Goal: Transaction & Acquisition: Purchase product/service

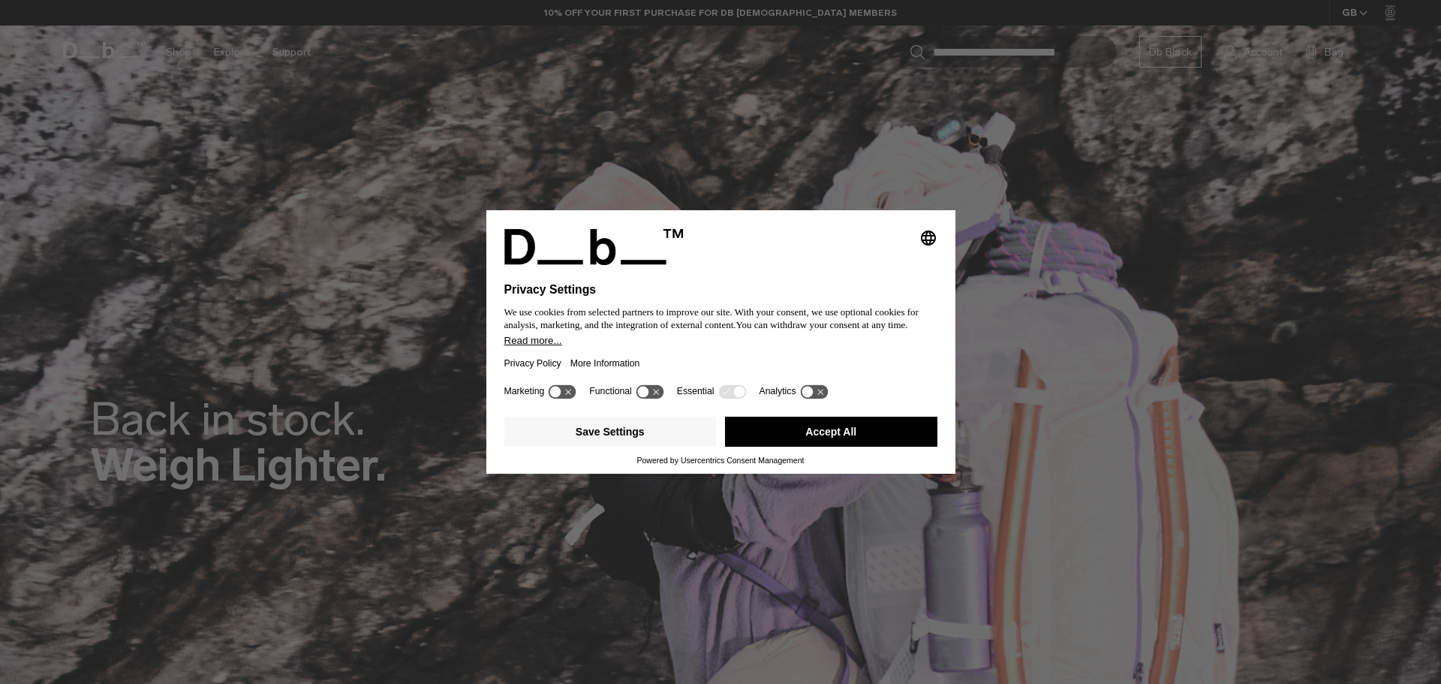
click at [855, 439] on button "Accept All" at bounding box center [831, 431] width 212 height 30
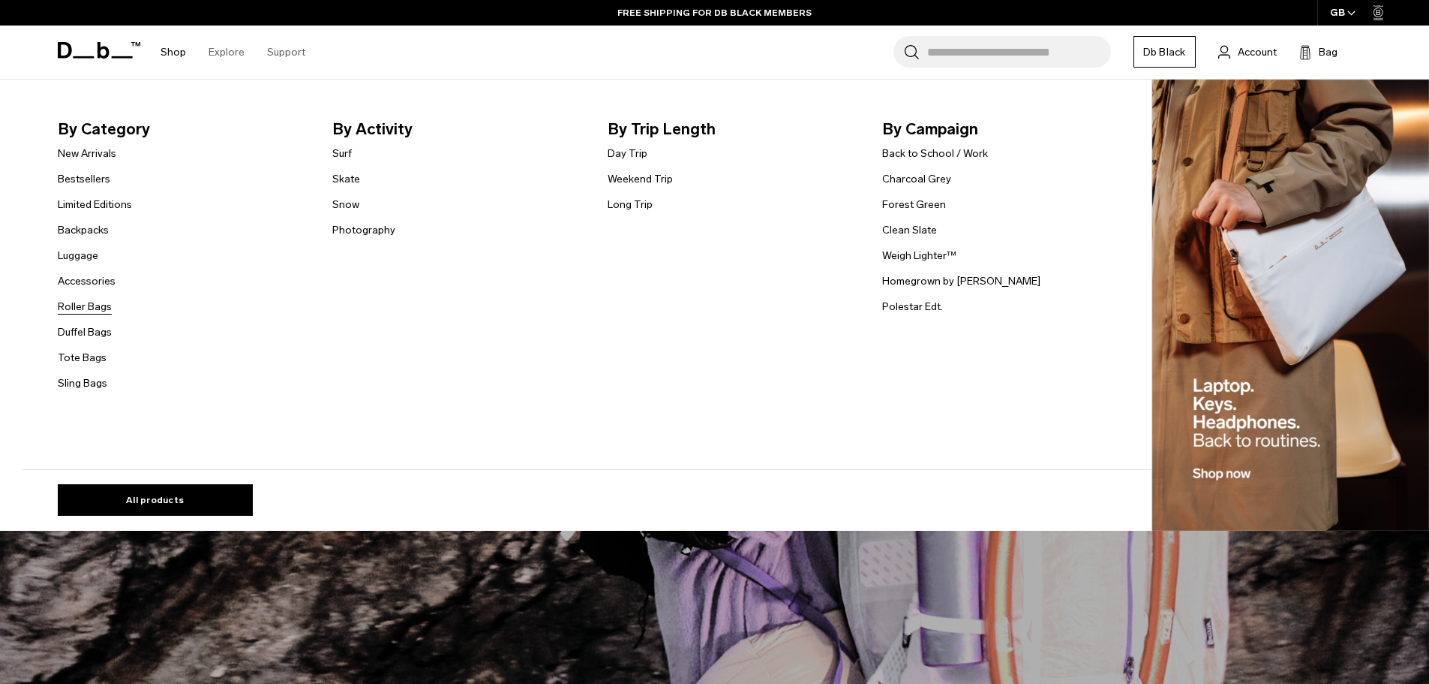
click at [96, 307] on link "Roller Bags" at bounding box center [85, 307] width 54 height 16
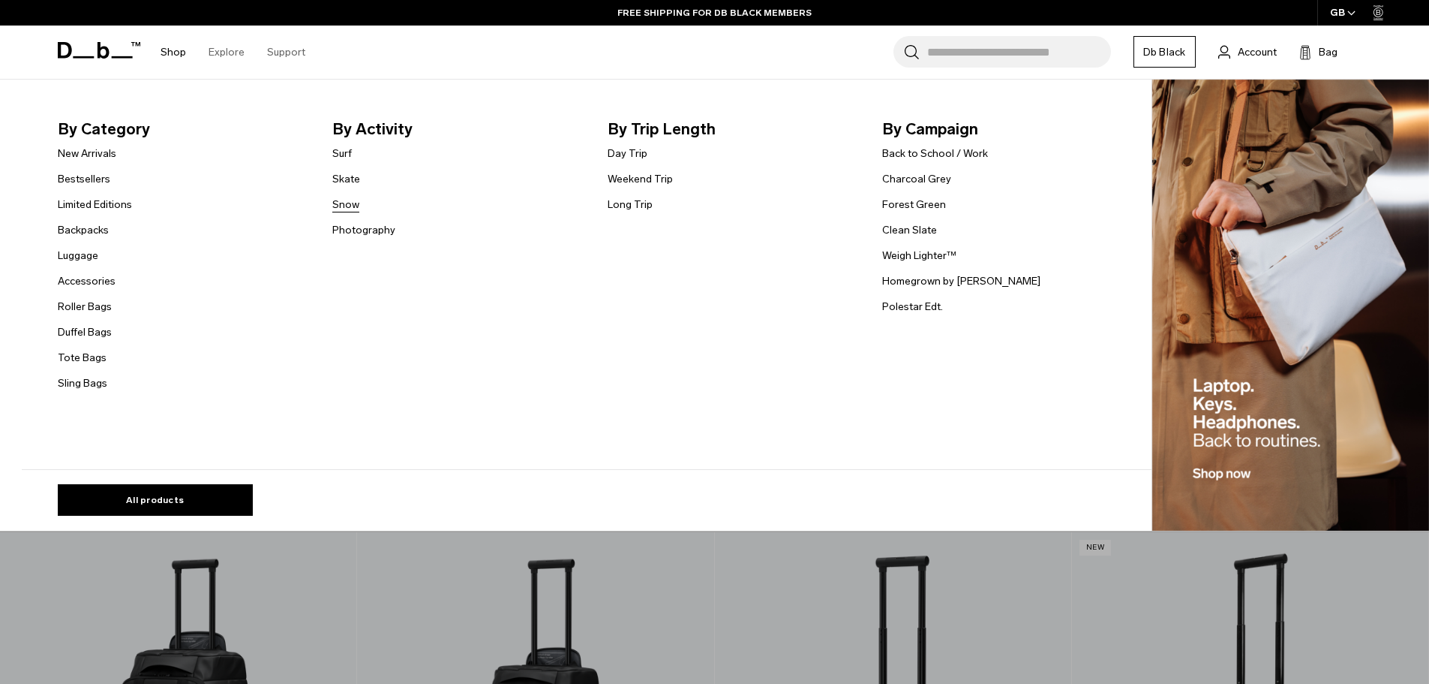
click at [353, 202] on link "Snow" at bounding box center [345, 205] width 27 height 16
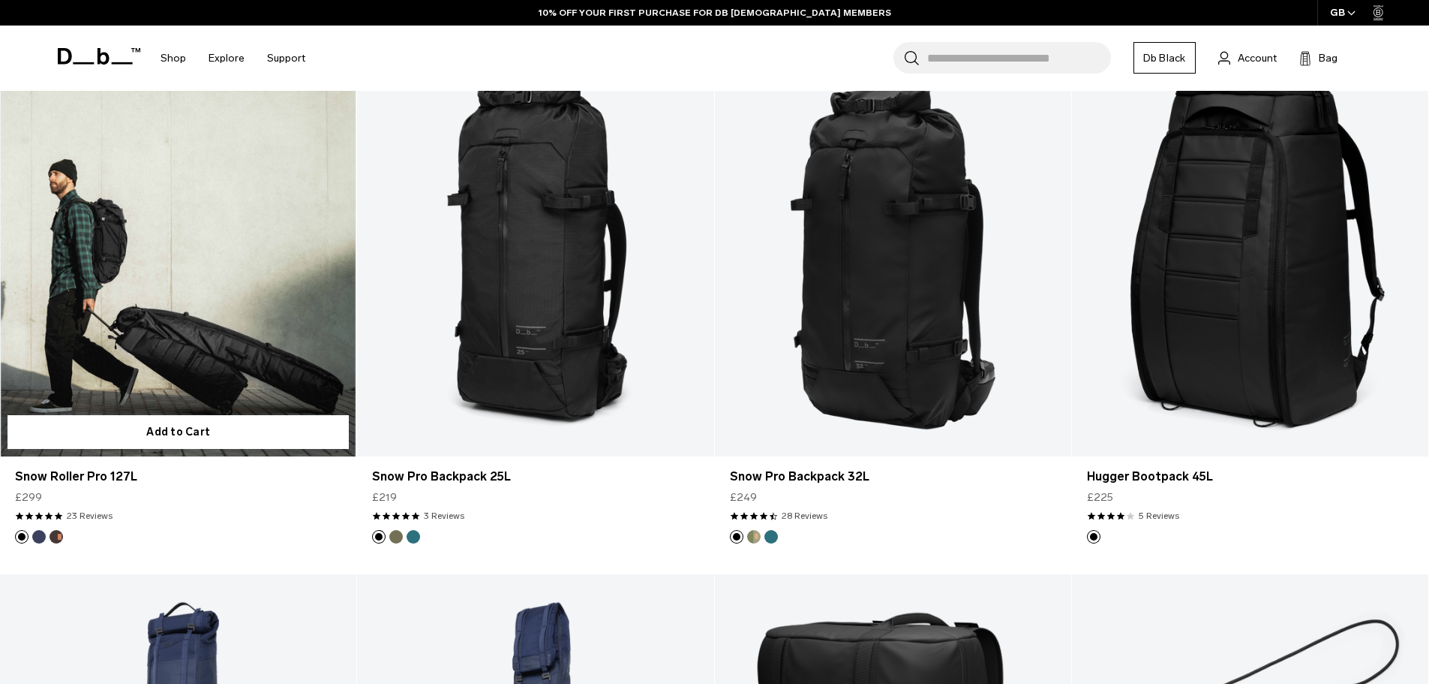
scroll to position [375, 0]
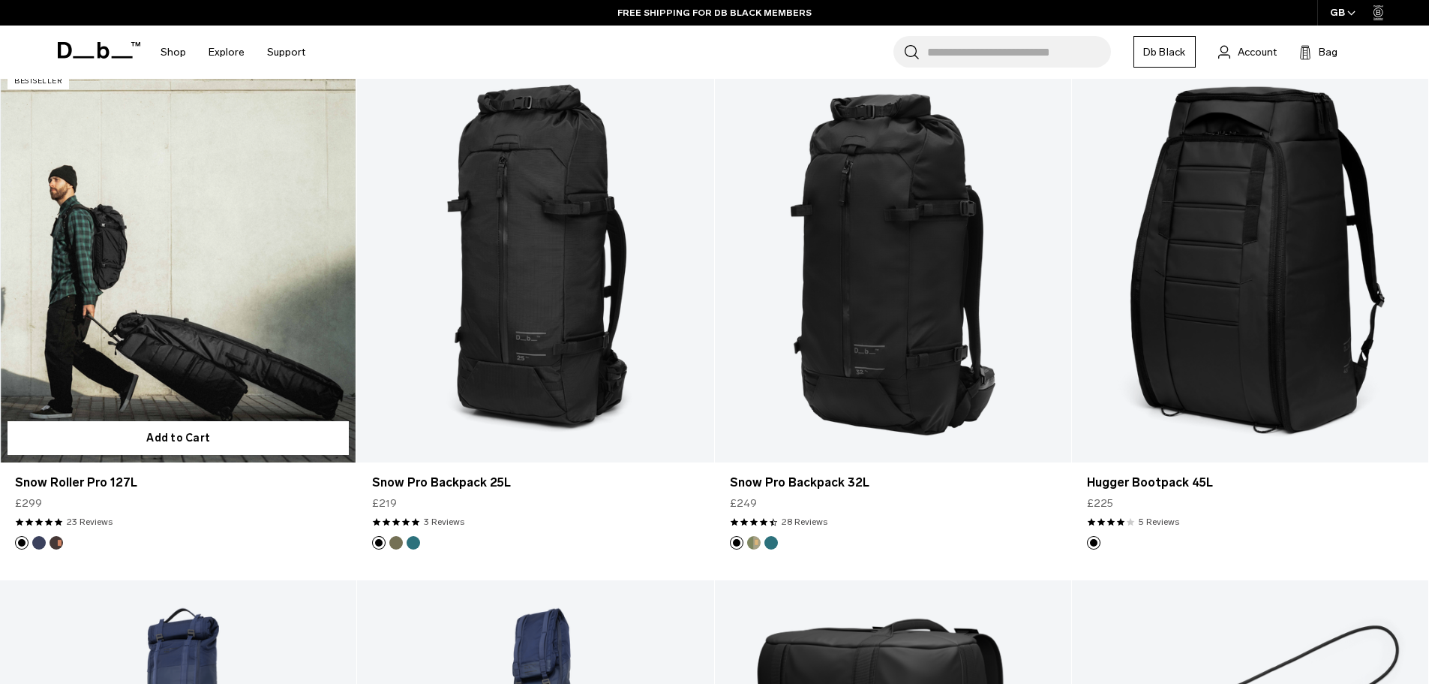
click at [56, 542] on button "Homegrown with Lu" at bounding box center [57, 543] width 14 height 14
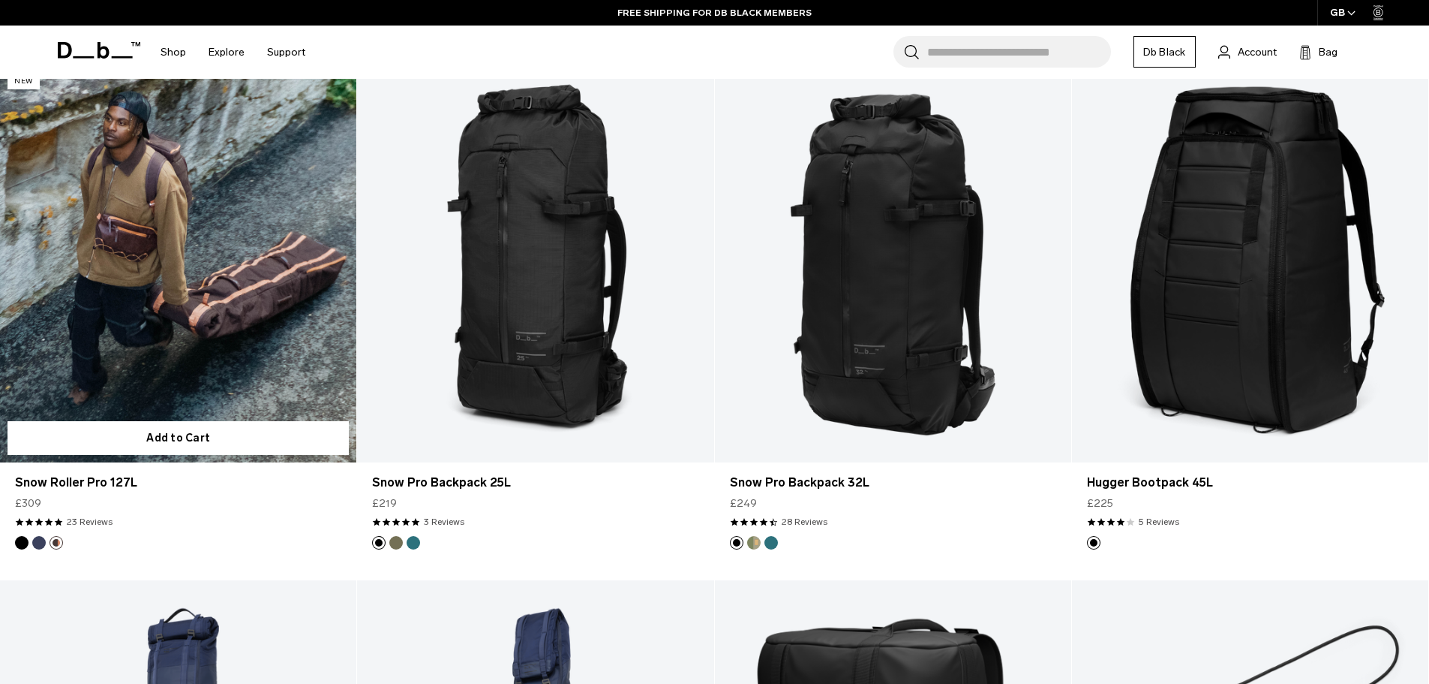
click at [41, 547] on button "Blue Hour" at bounding box center [39, 543] width 14 height 14
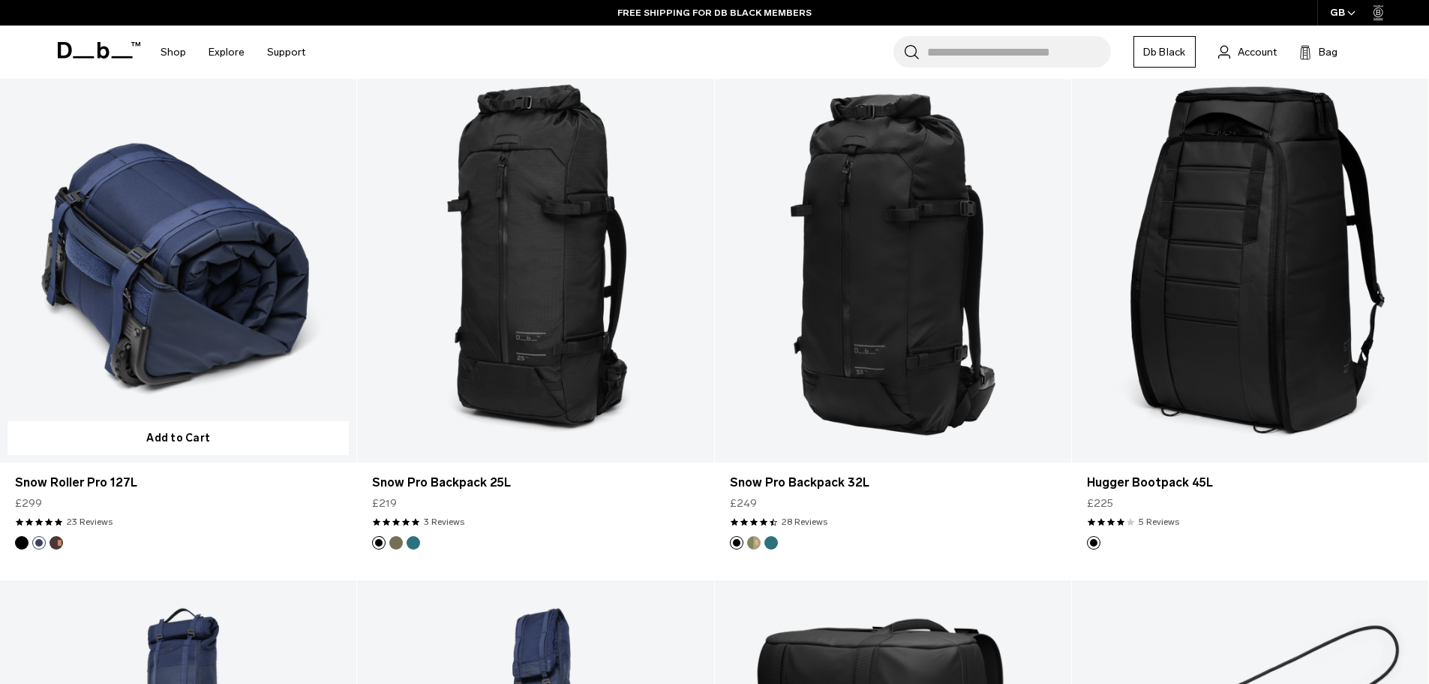
click at [24, 547] on button "Black Out" at bounding box center [22, 543] width 14 height 14
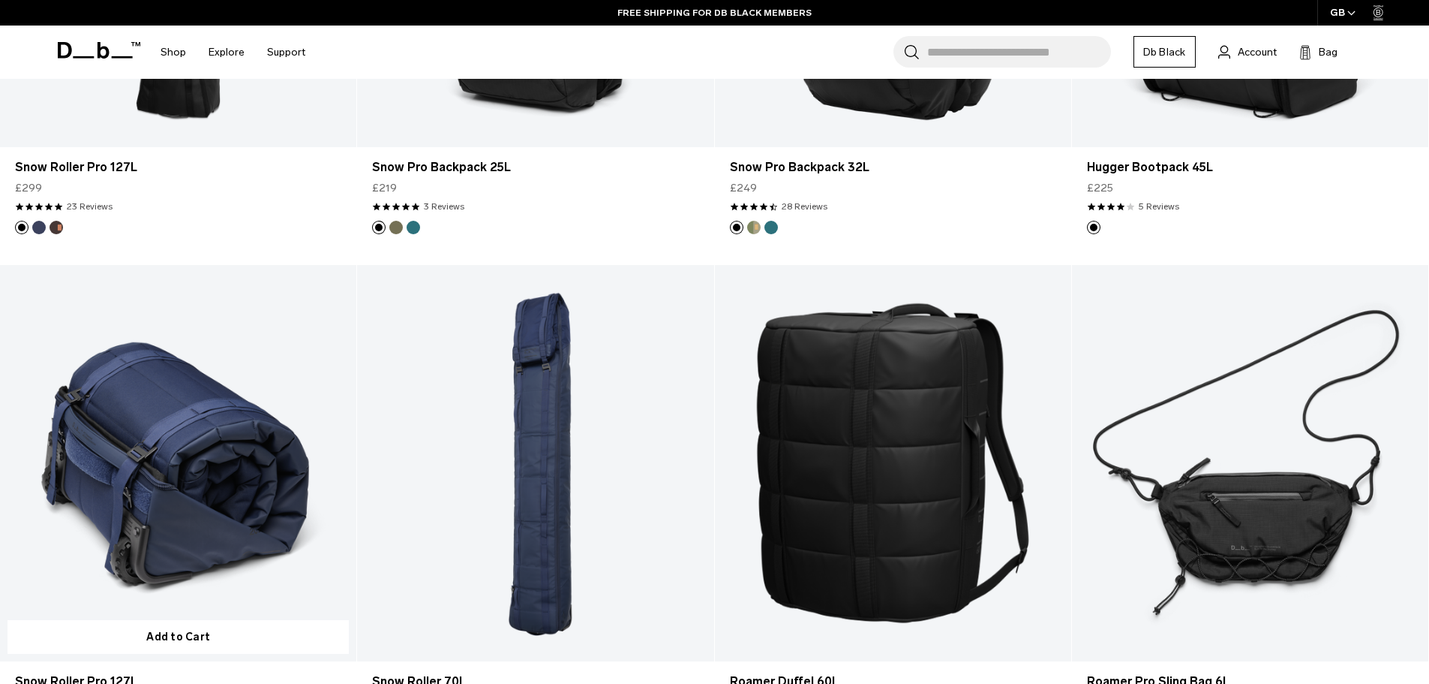
scroll to position [825, 0]
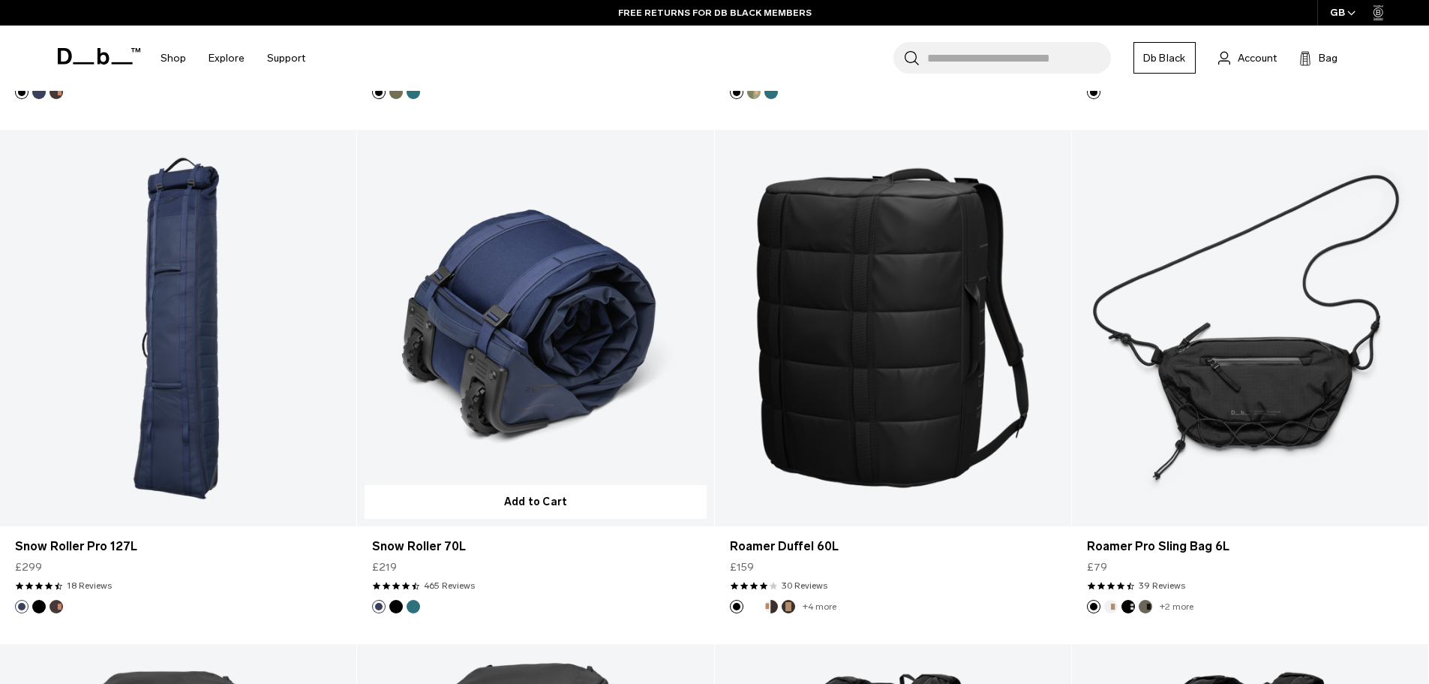
click at [395, 605] on button "Black Out" at bounding box center [396, 606] width 14 height 14
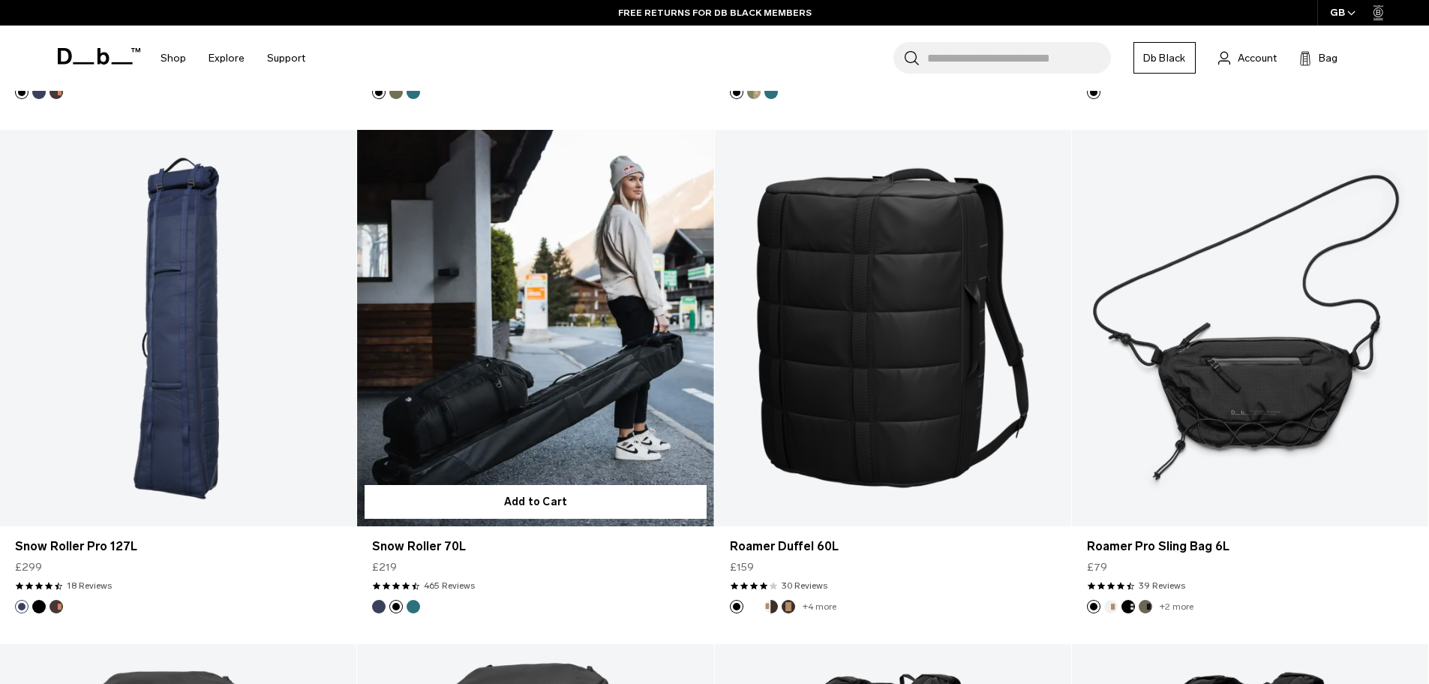
click at [415, 606] on button "Midnight Teal" at bounding box center [414, 606] width 14 height 14
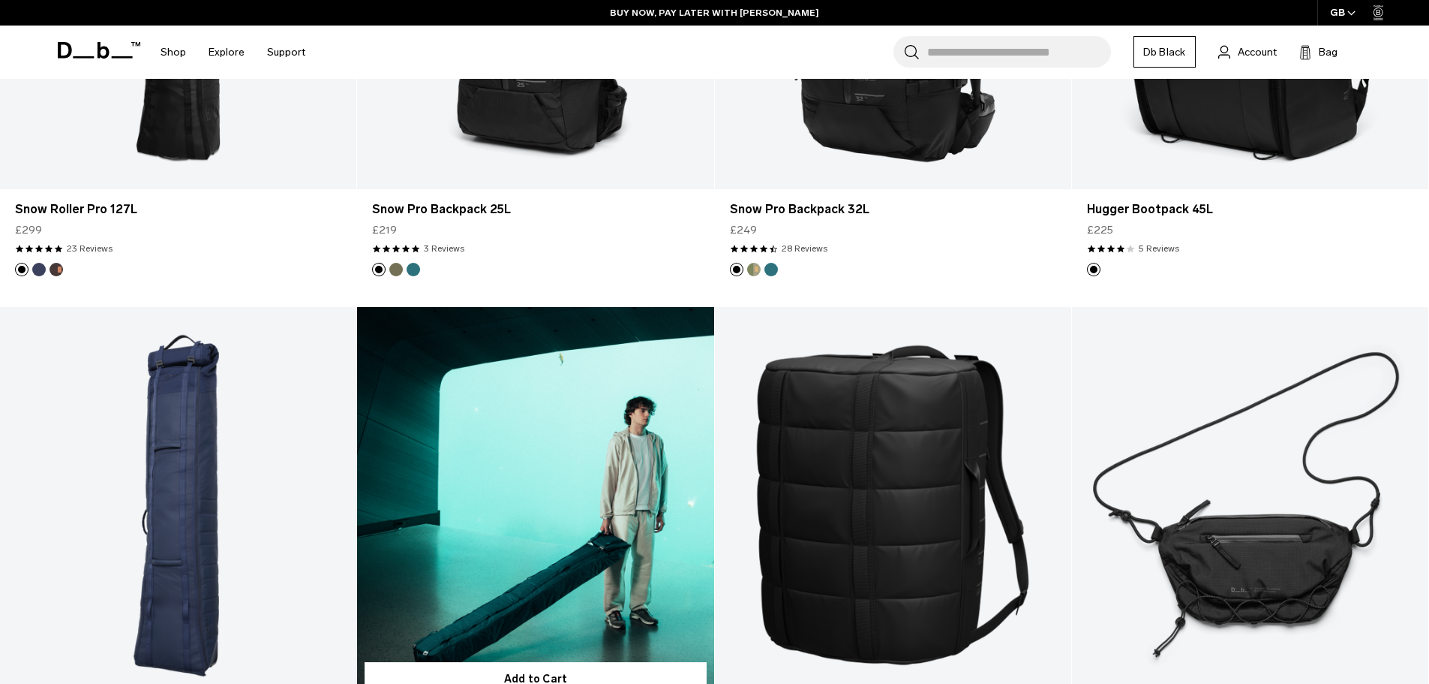
scroll to position [900, 0]
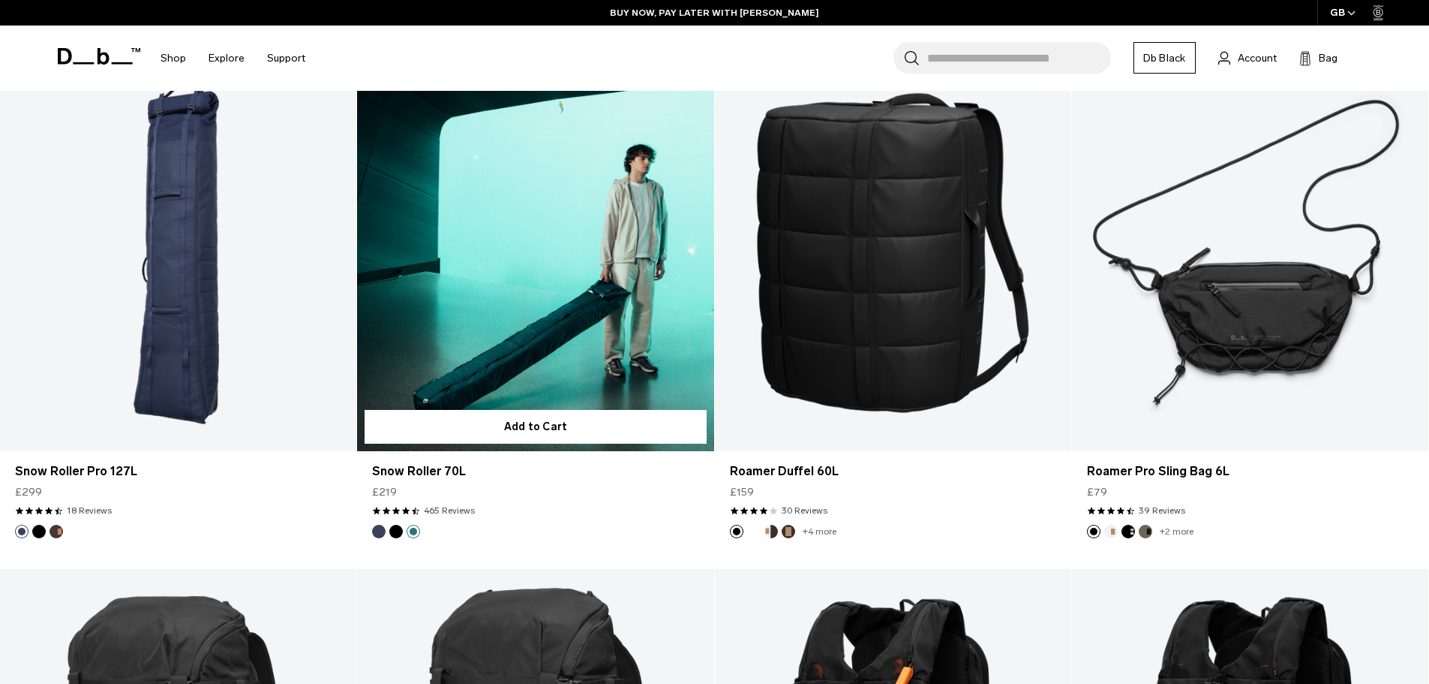
click at [534, 294] on link "Snow Roller 70L Midnight Teal" at bounding box center [535, 253] width 356 height 396
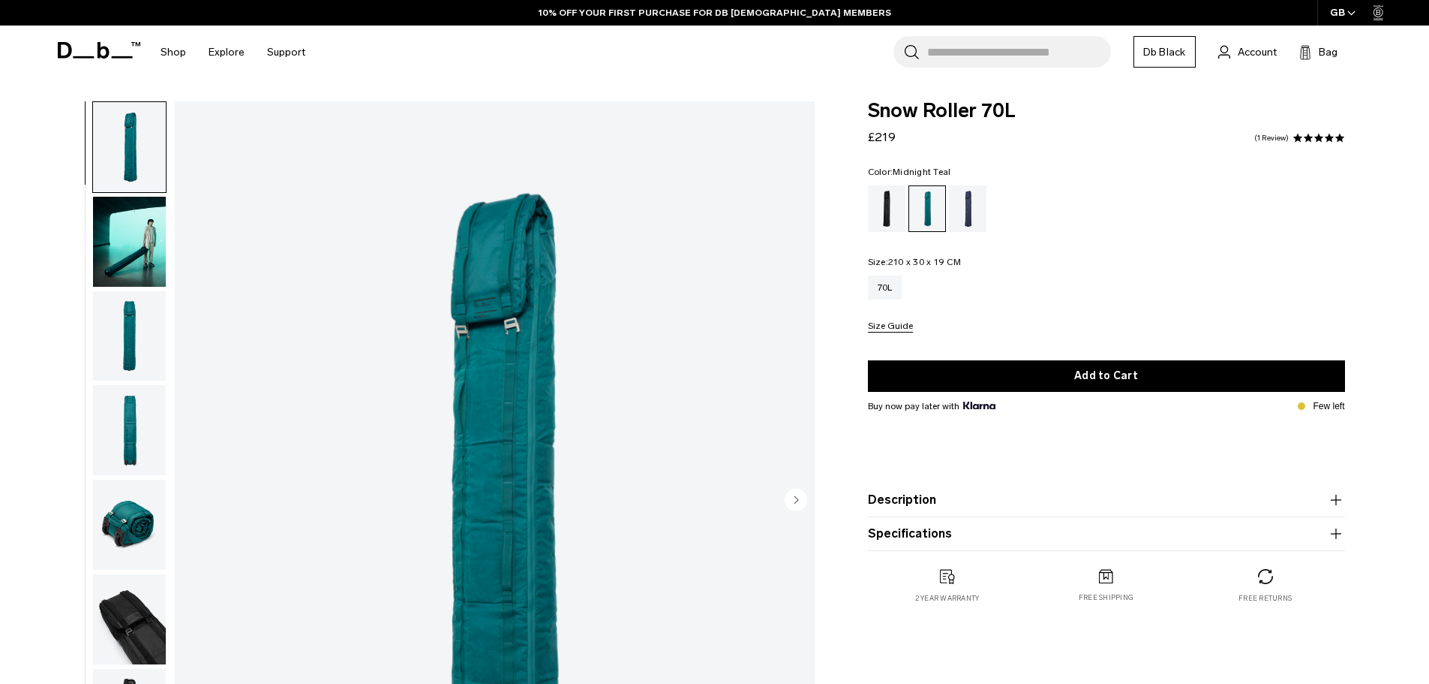
click at [792, 499] on circle "Next slide" at bounding box center [796, 499] width 23 height 23
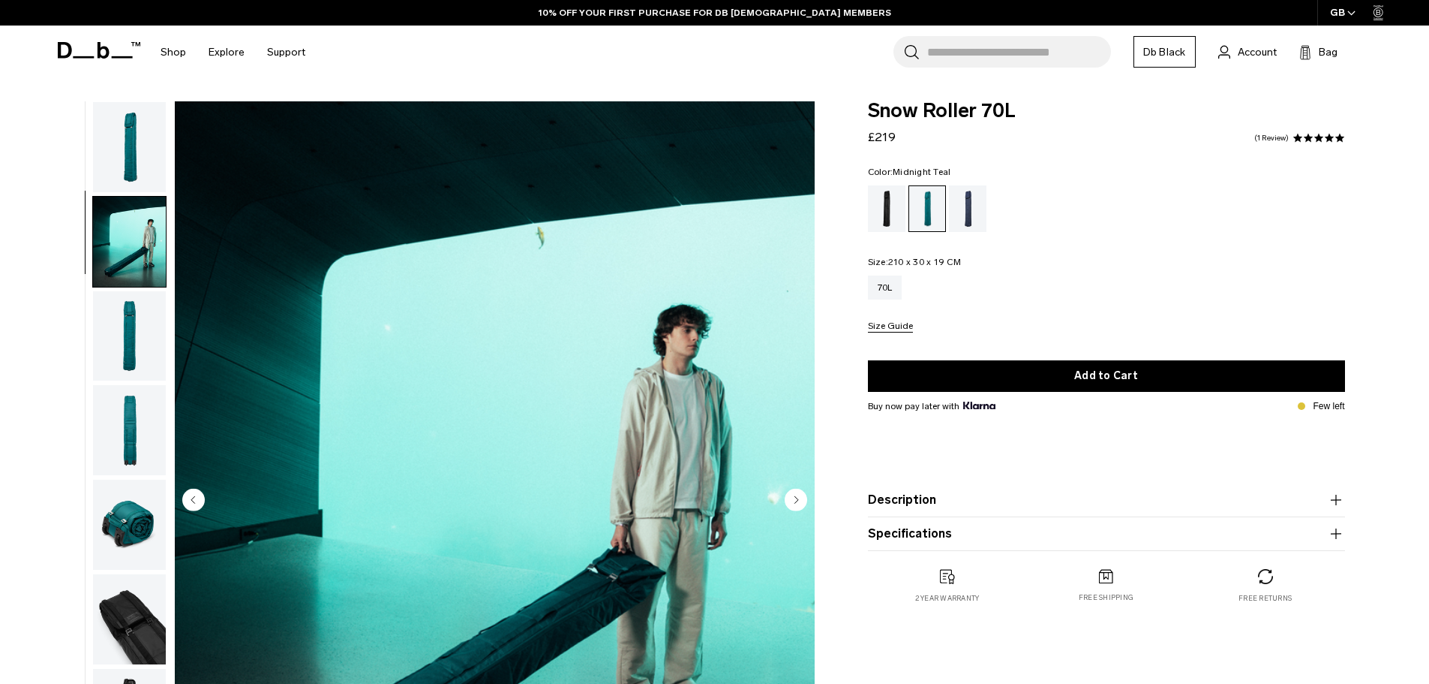
scroll to position [47, 0]
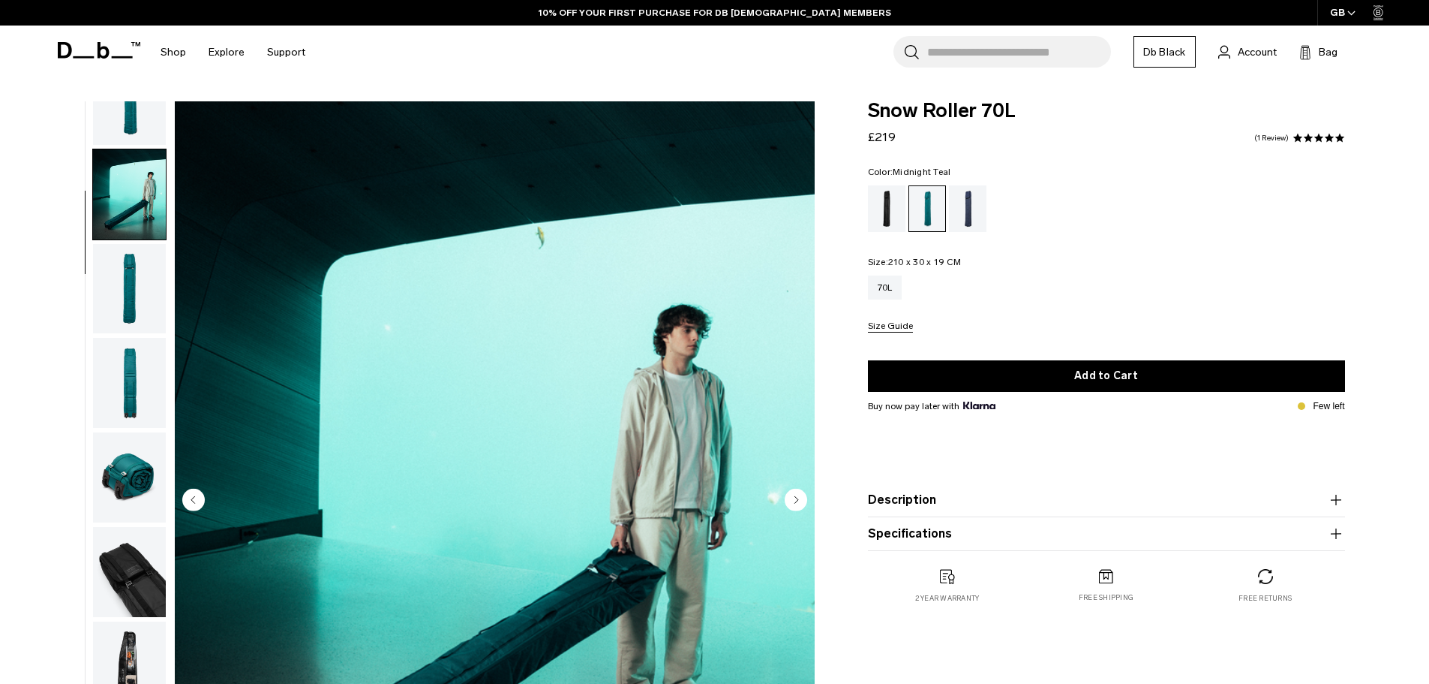
click at [792, 499] on circle "Next slide" at bounding box center [796, 499] width 23 height 23
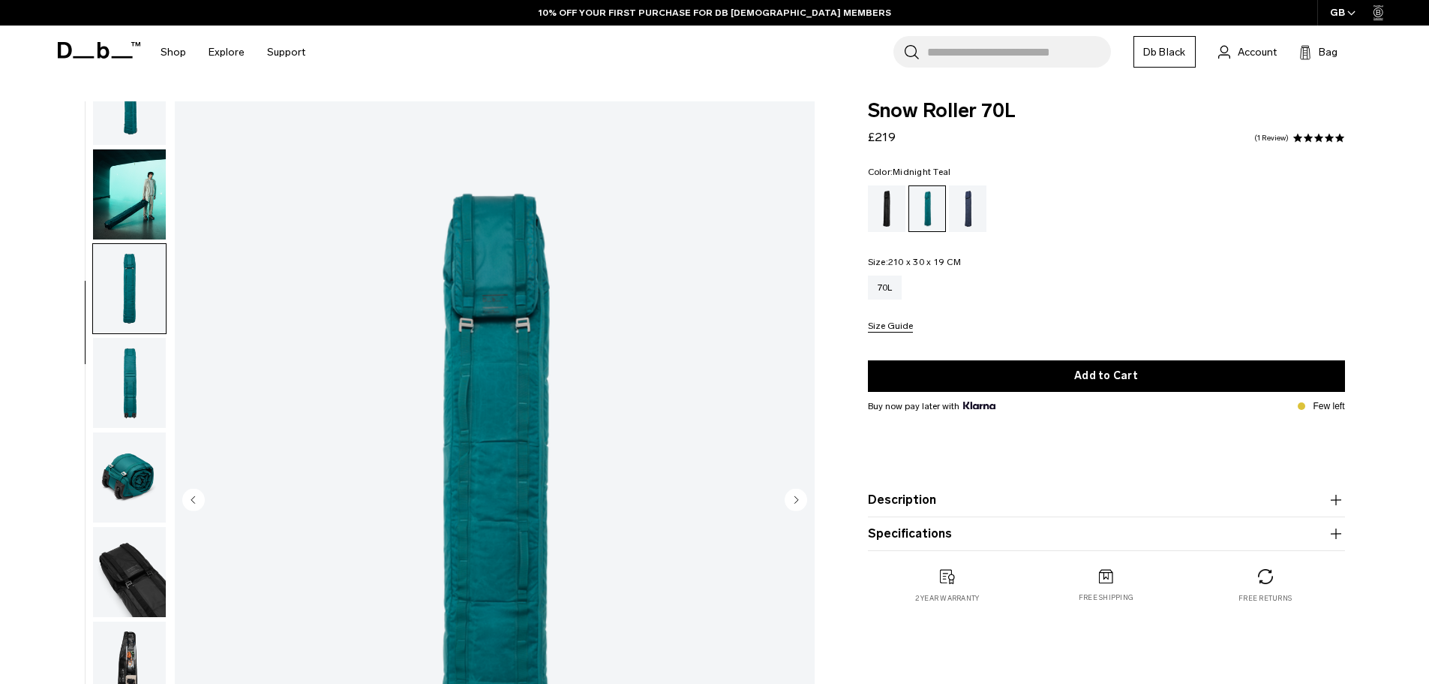
click at [792, 499] on circle "Next slide" at bounding box center [796, 499] width 23 height 23
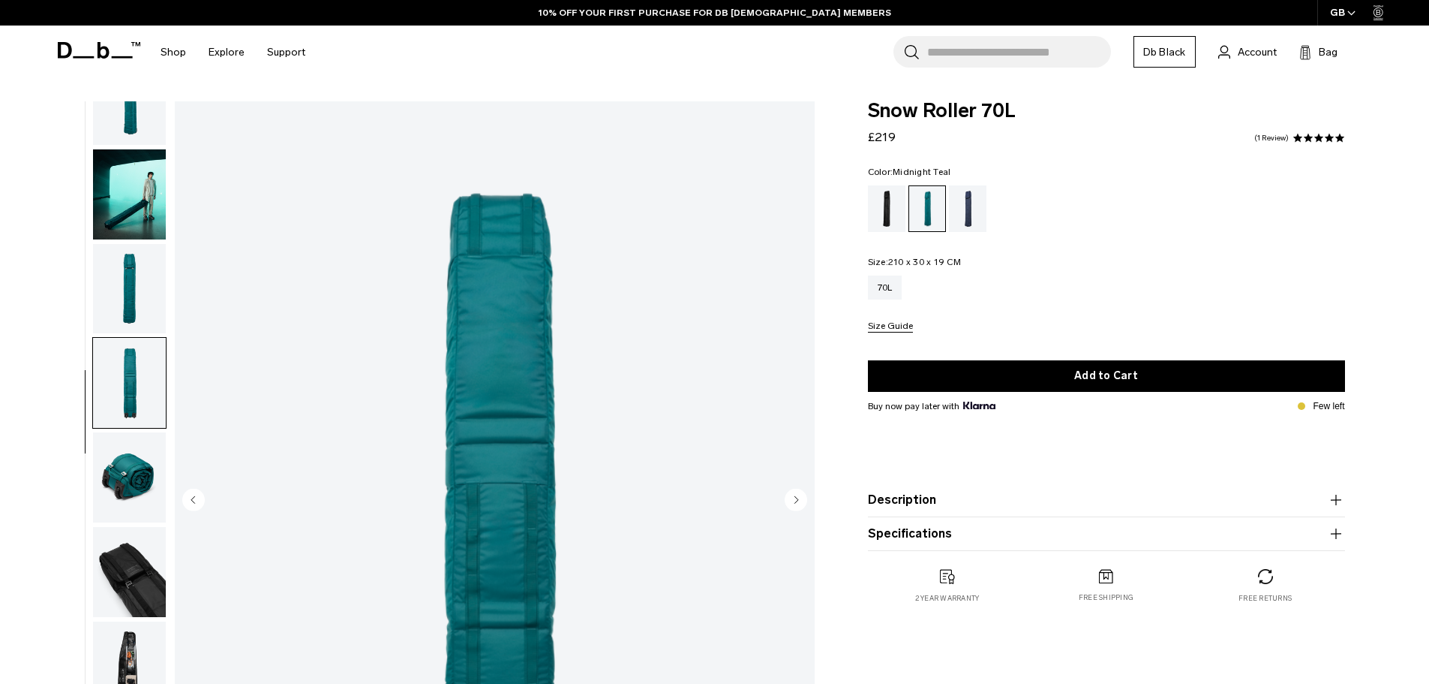
click at [792, 499] on circle "Next slide" at bounding box center [796, 499] width 23 height 23
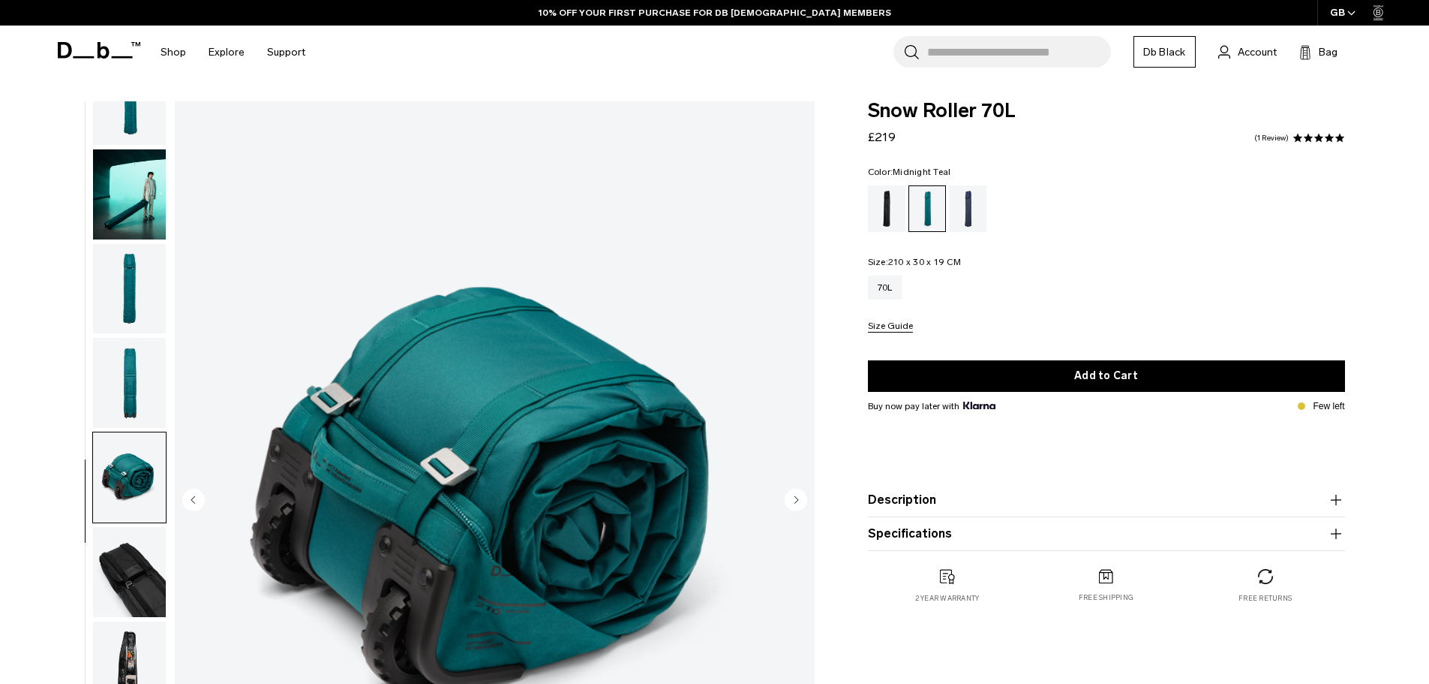
click at [792, 499] on circle "Next slide" at bounding box center [796, 499] width 23 height 23
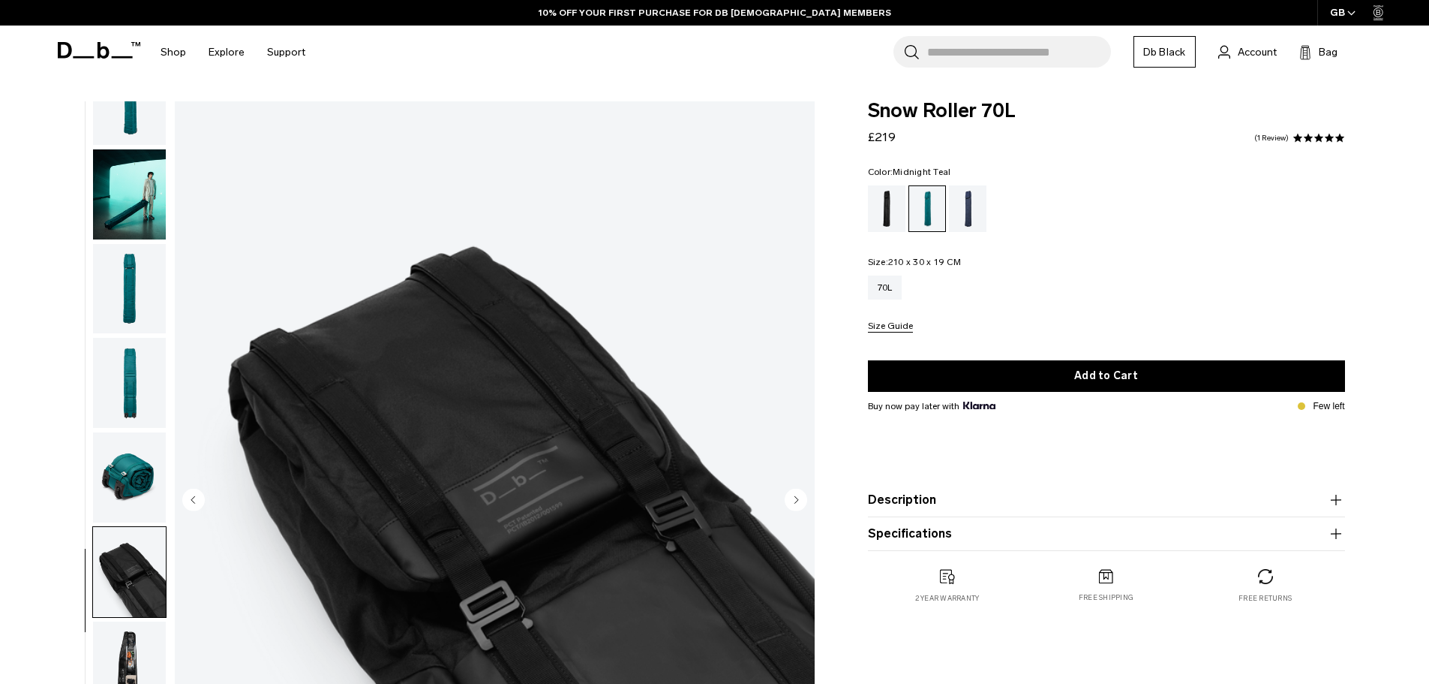
click at [792, 499] on circle "Next slide" at bounding box center [796, 499] width 23 height 23
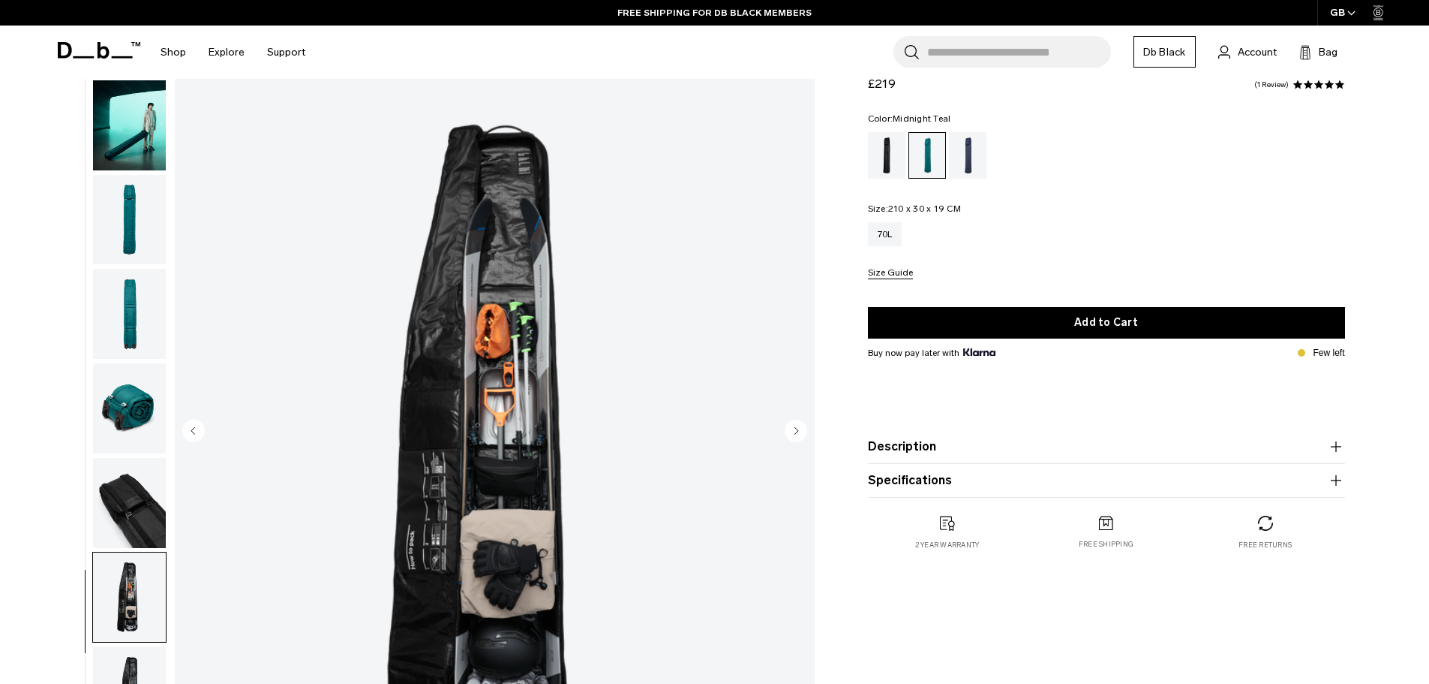
scroll to position [75, 0]
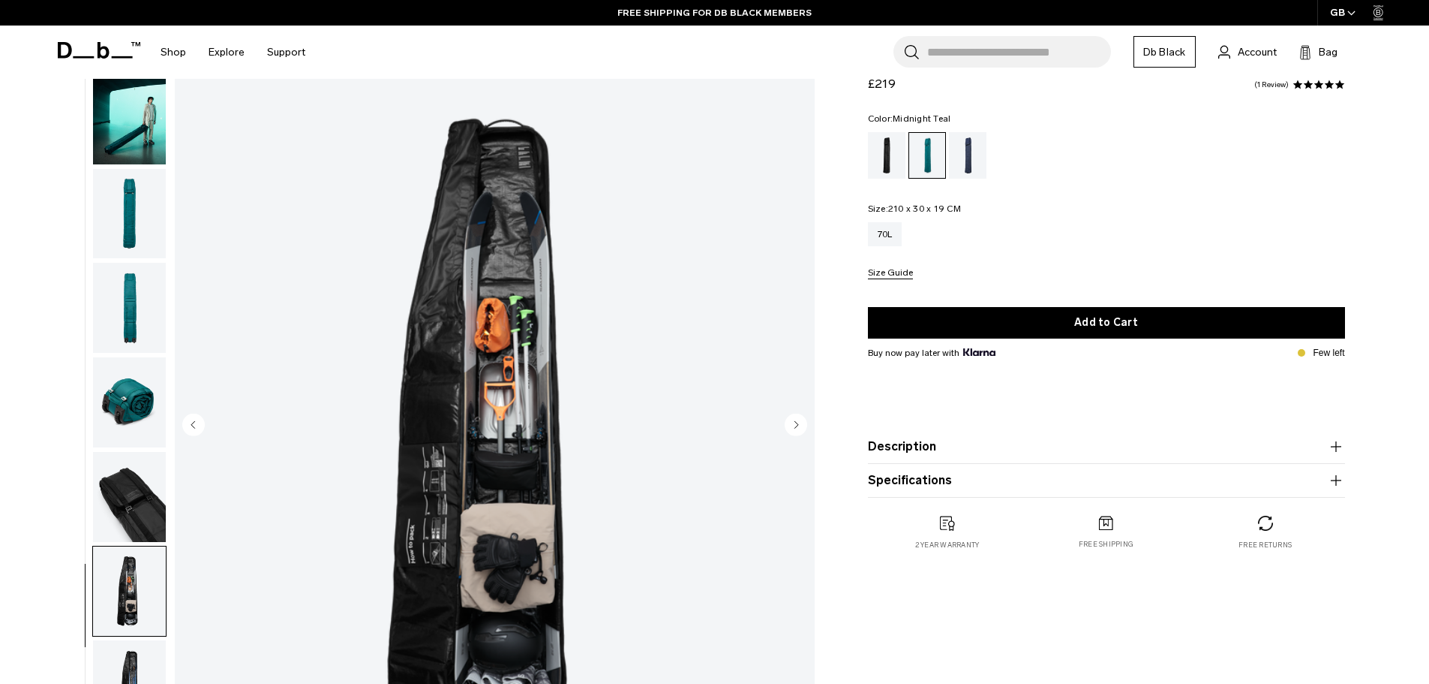
click at [795, 422] on icon "Next slide" at bounding box center [797, 424] width 4 height 7
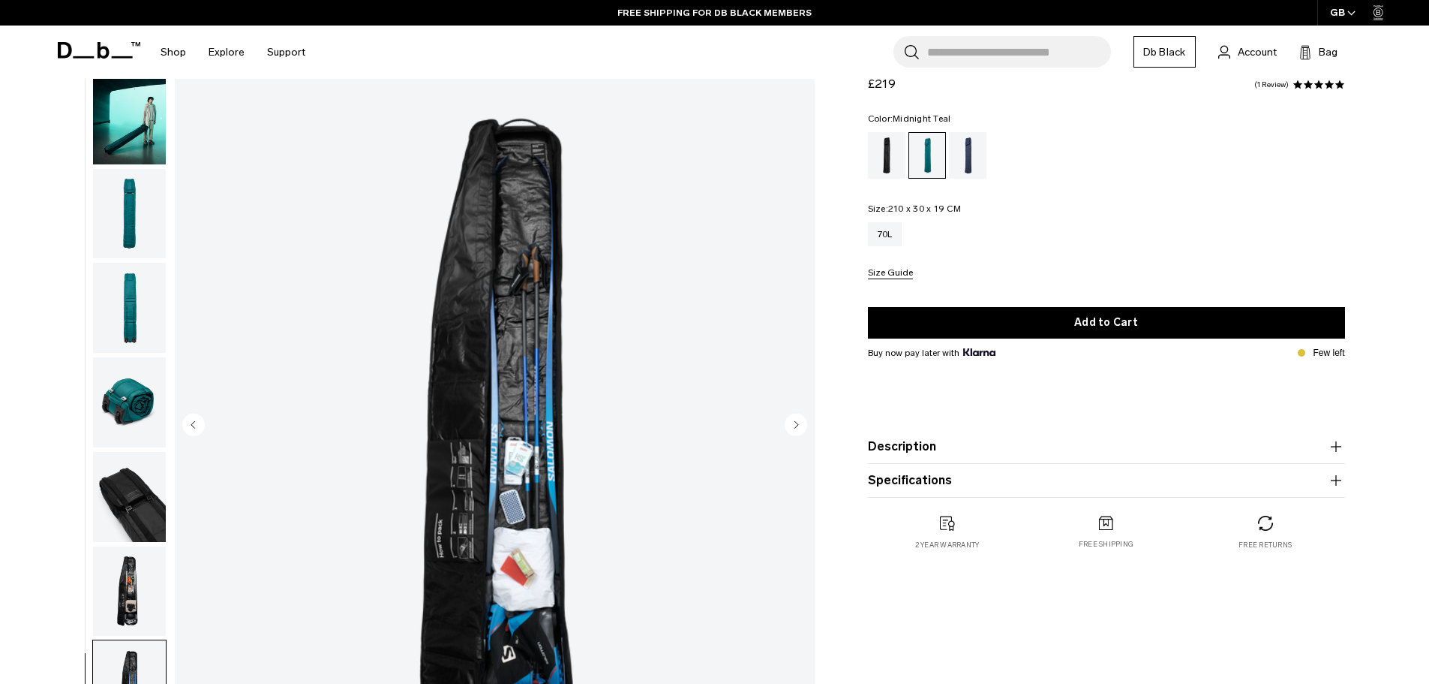
click at [795, 422] on icon "Next slide" at bounding box center [797, 424] width 4 height 7
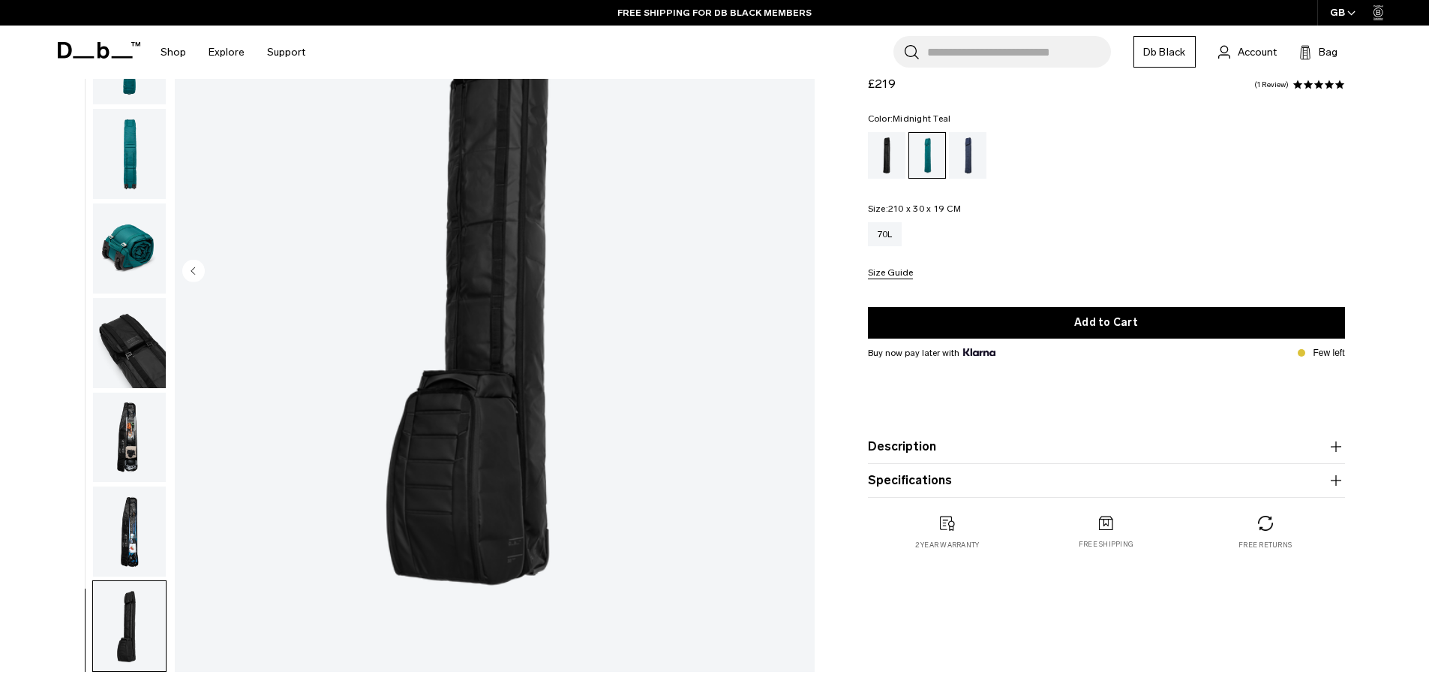
scroll to position [225, 0]
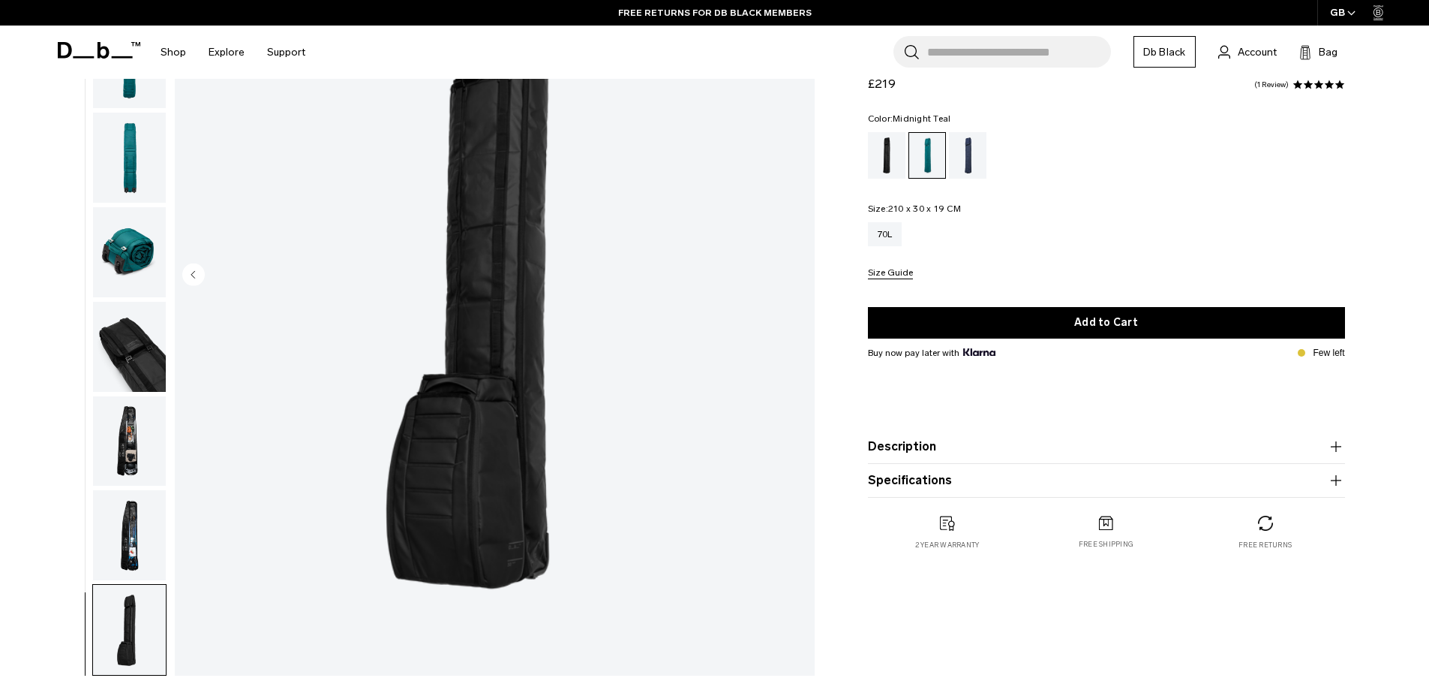
click at [197, 276] on circle "Previous slide" at bounding box center [193, 274] width 23 height 23
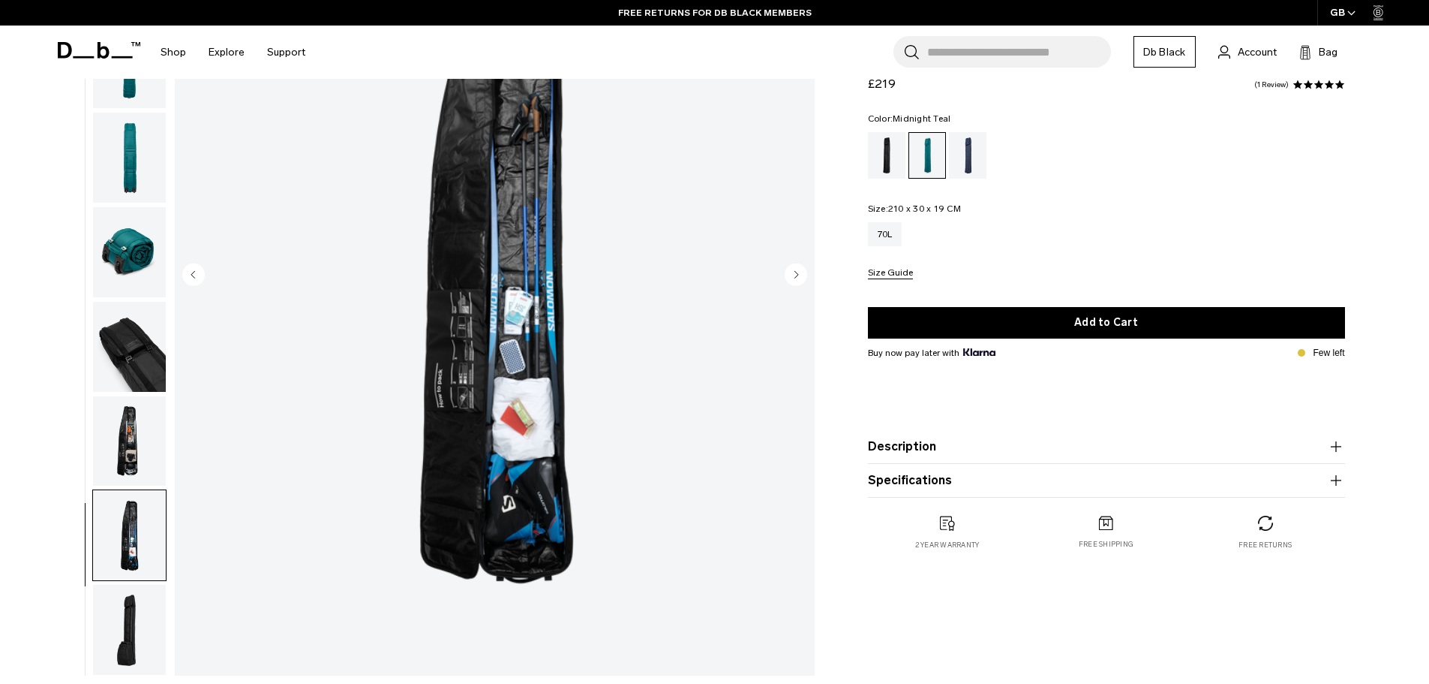
click at [197, 276] on circle "Previous slide" at bounding box center [193, 274] width 23 height 23
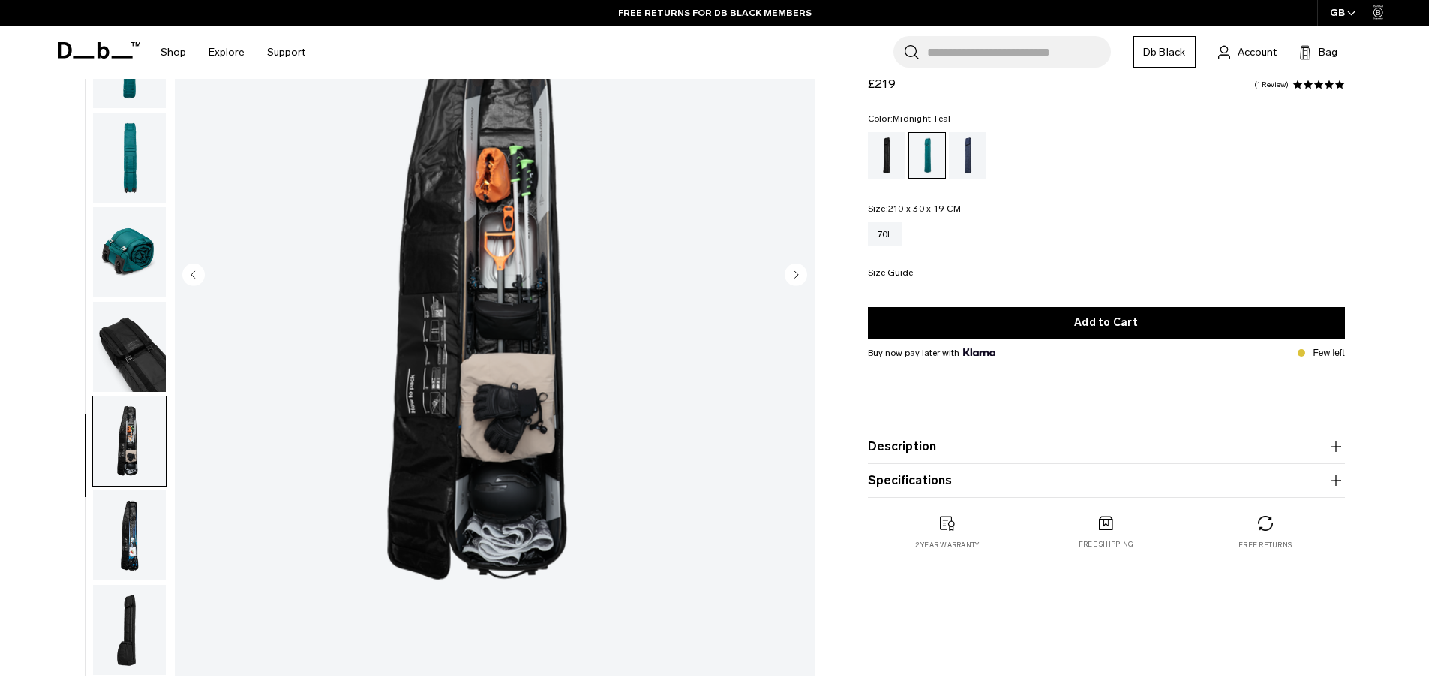
click at [197, 276] on circle "Previous slide" at bounding box center [193, 274] width 23 height 23
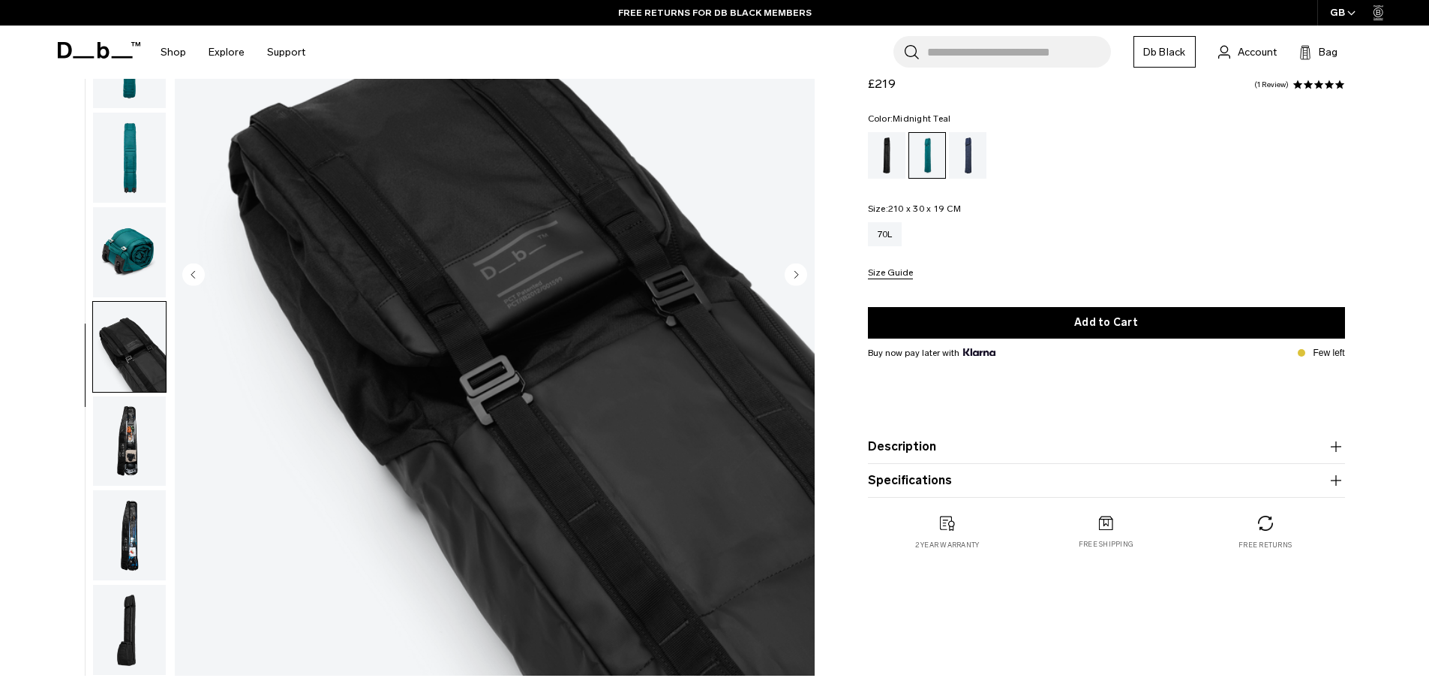
click at [197, 276] on circle "Previous slide" at bounding box center [193, 274] width 23 height 23
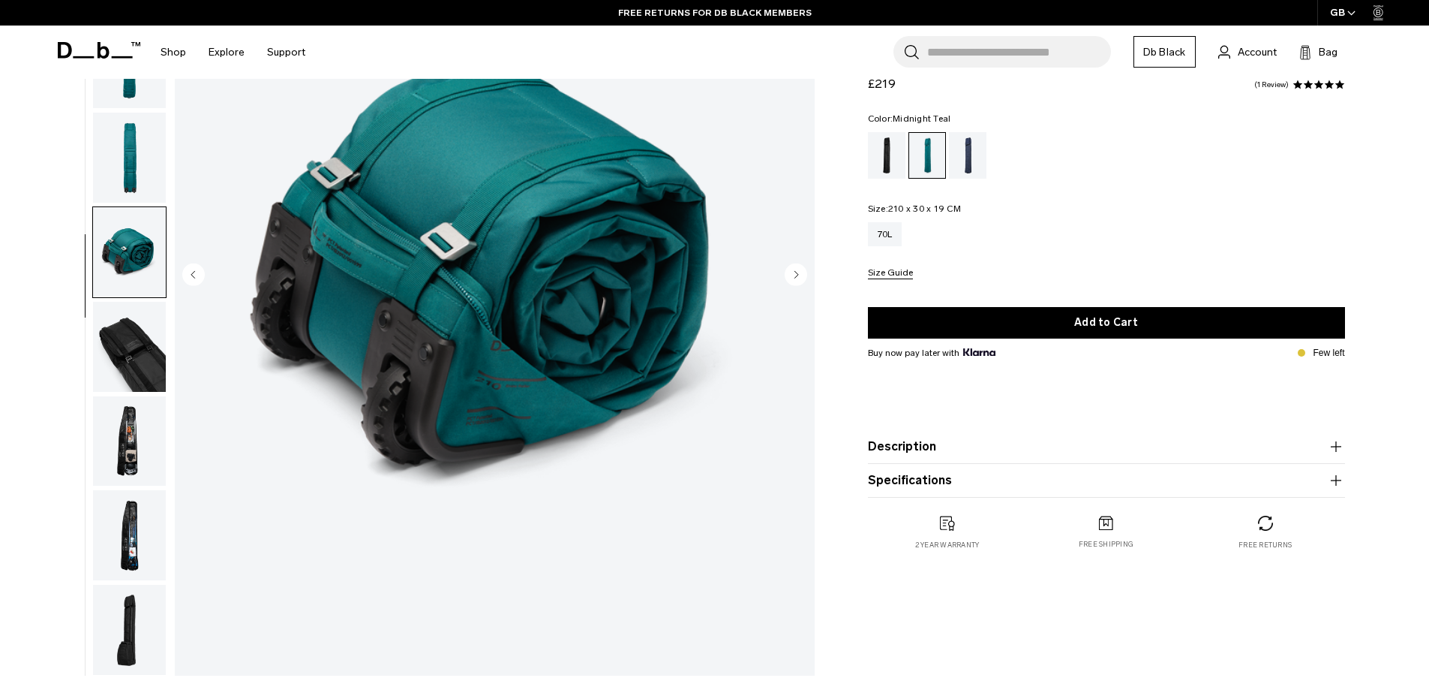
click at [197, 276] on circle "Previous slide" at bounding box center [193, 274] width 23 height 23
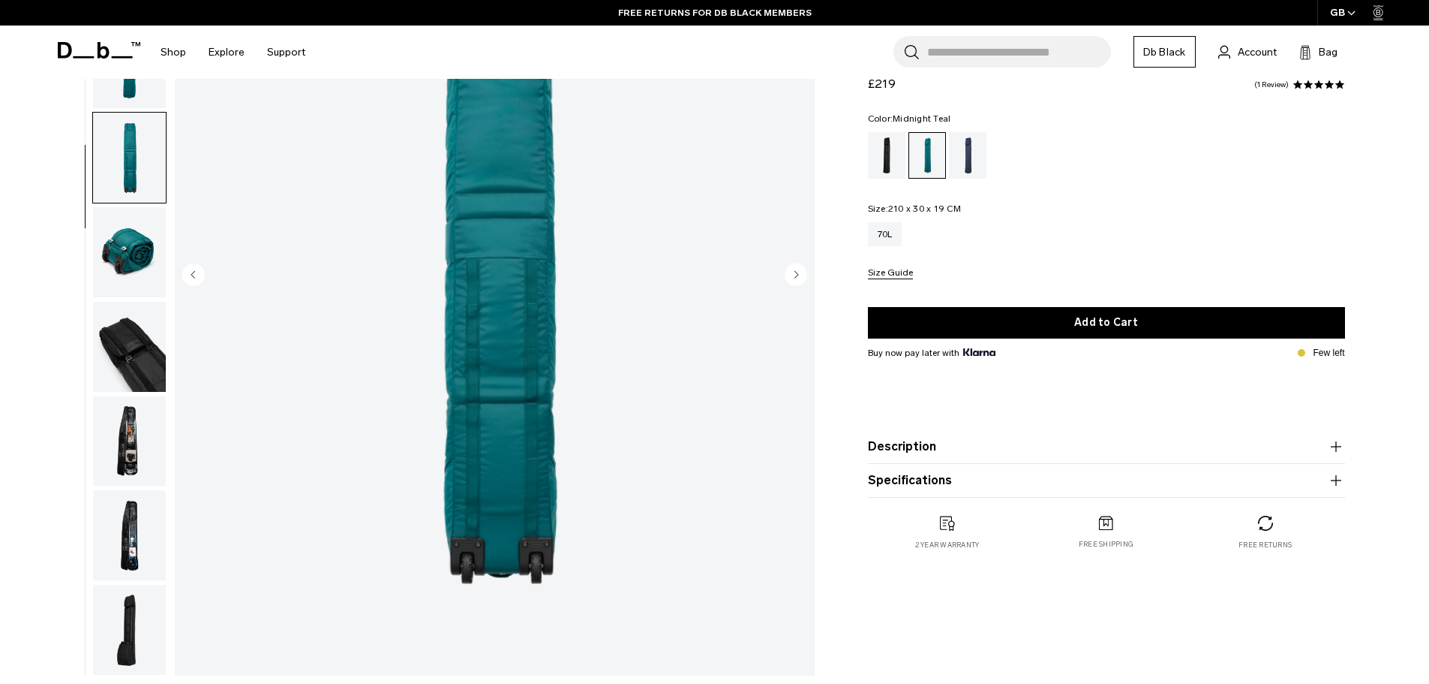
click at [197, 276] on circle "Previous slide" at bounding box center [193, 274] width 23 height 23
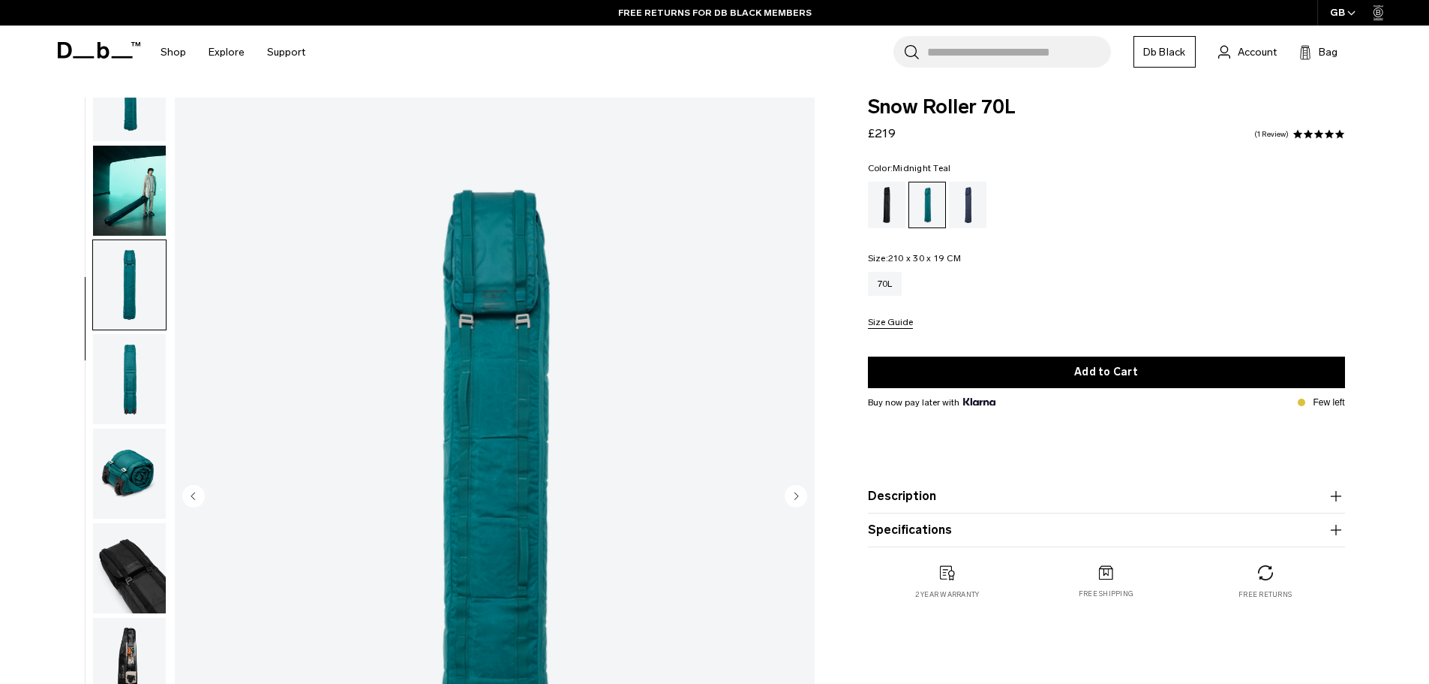
scroll to position [0, 0]
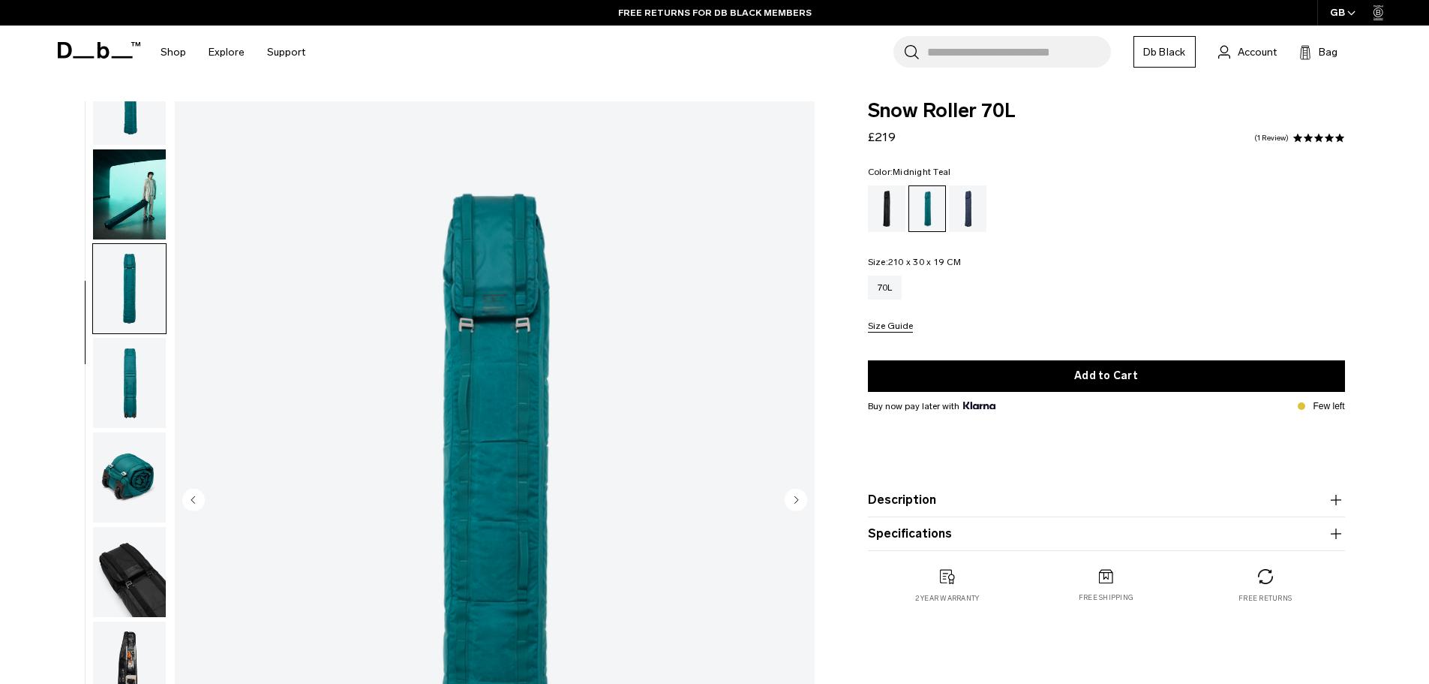
click at [185, 497] on circle "Previous slide" at bounding box center [193, 499] width 23 height 23
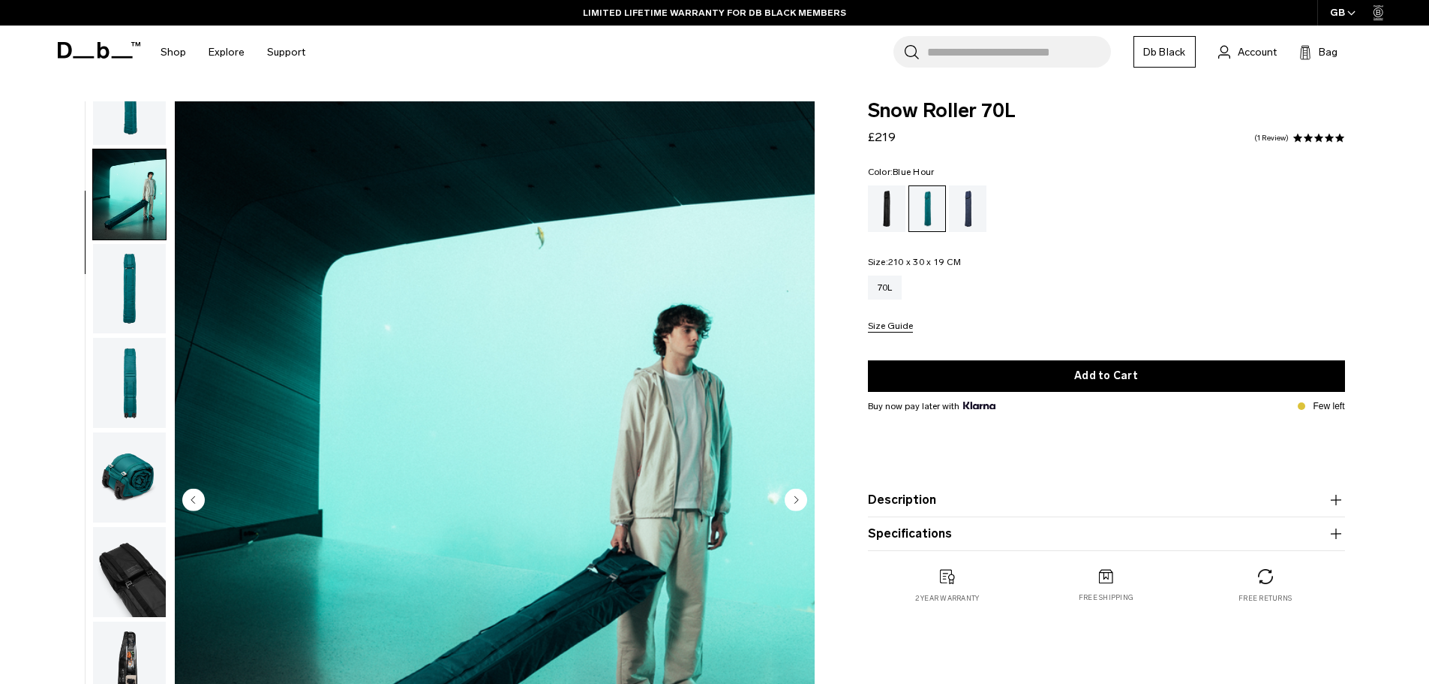
click at [970, 206] on div "Blue Hour" at bounding box center [968, 208] width 38 height 47
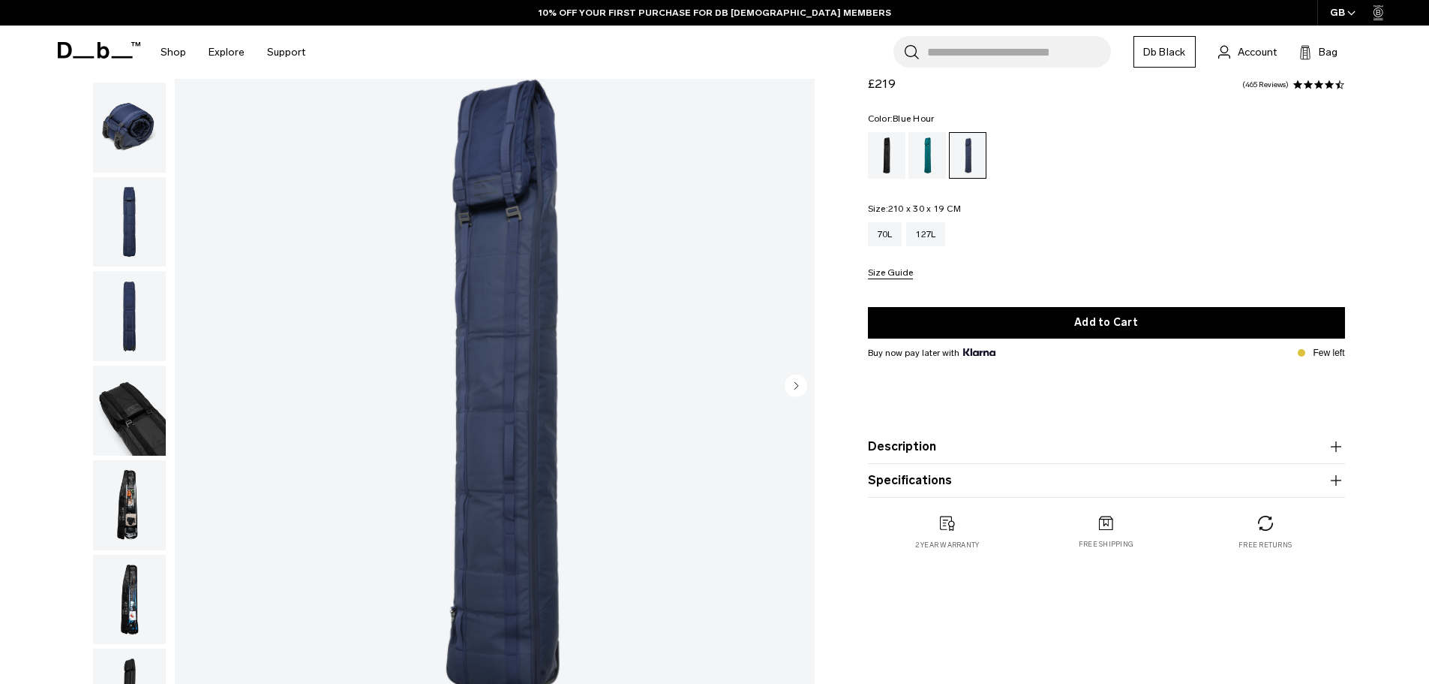
scroll to position [150, 0]
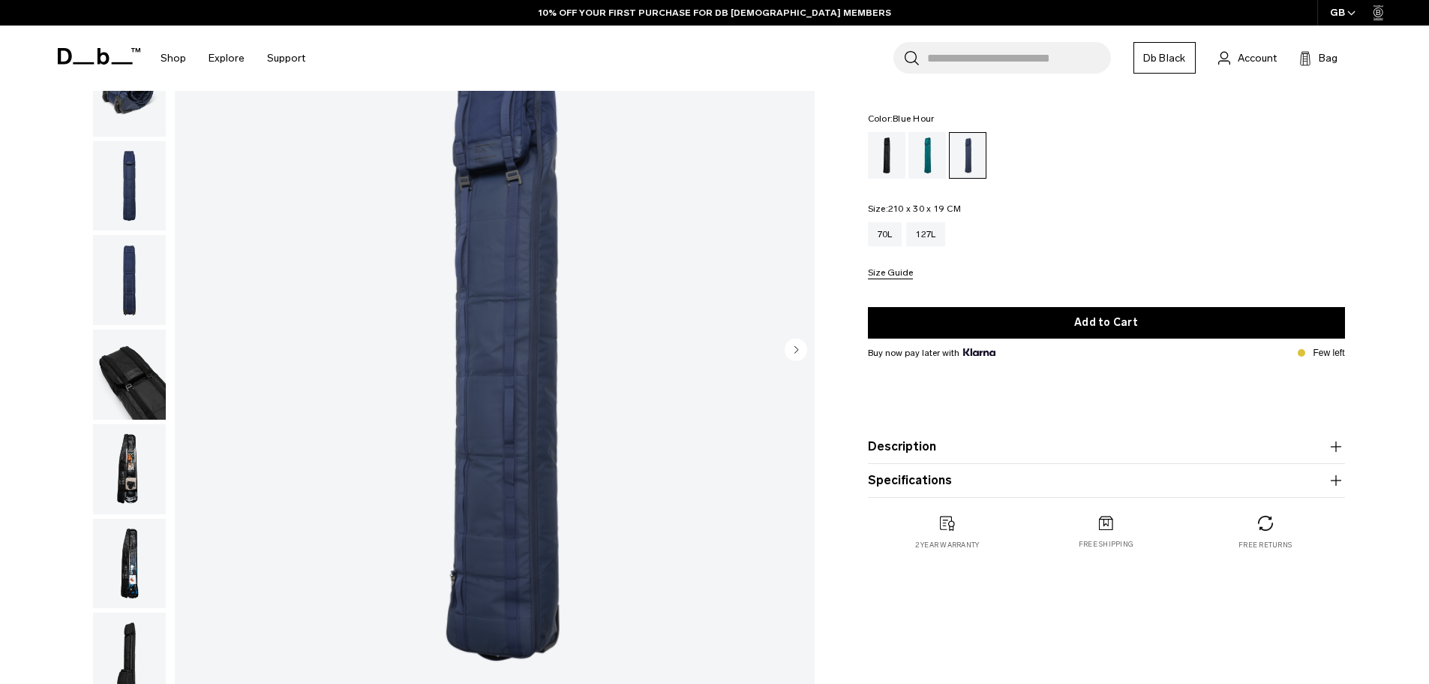
click at [792, 346] on circle "Next slide" at bounding box center [796, 349] width 23 height 23
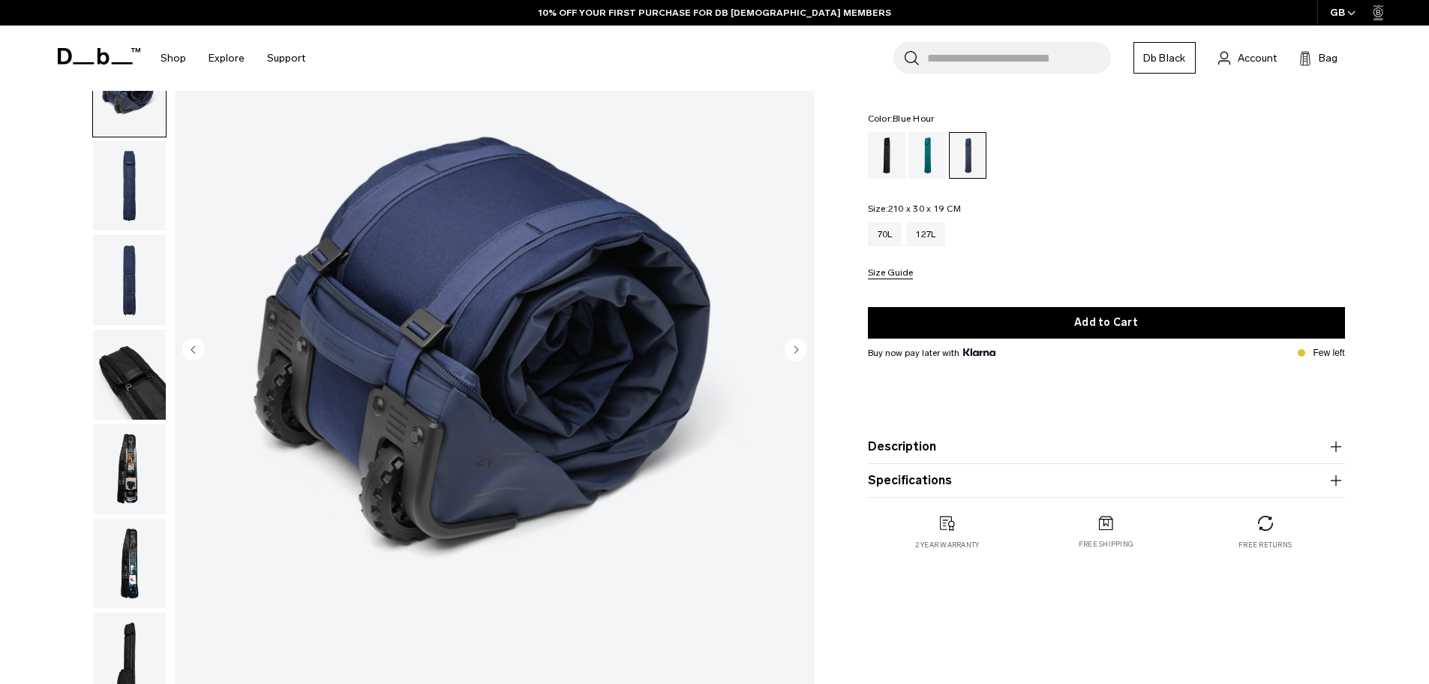
click at [798, 346] on circle "Next slide" at bounding box center [796, 349] width 23 height 23
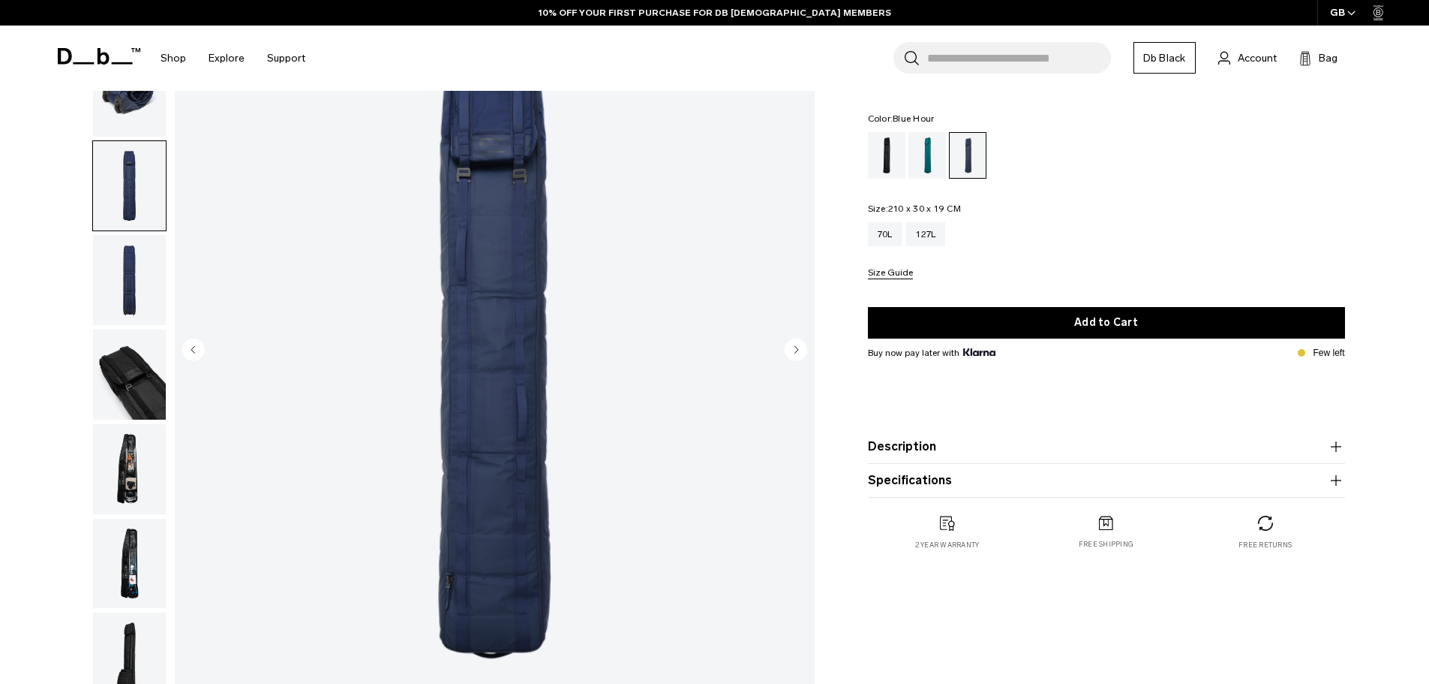
click at [798, 346] on circle "Next slide" at bounding box center [796, 349] width 23 height 23
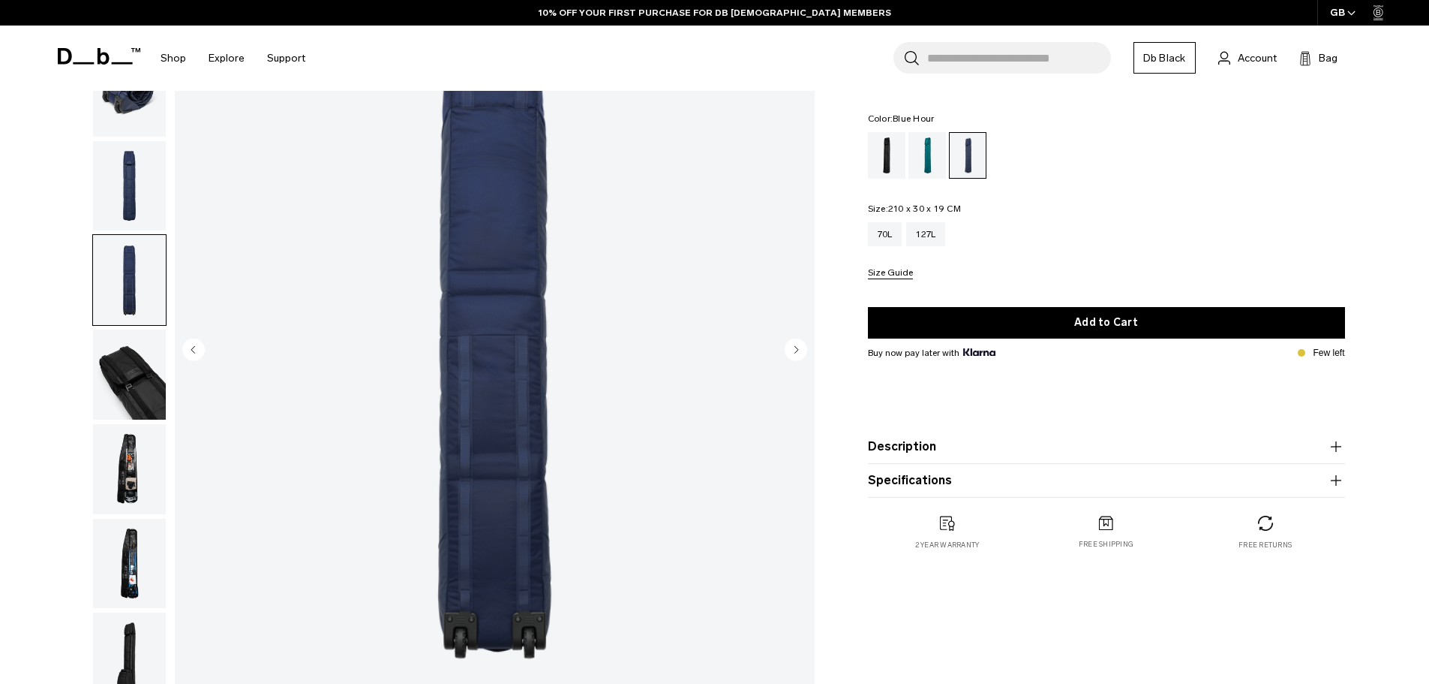
click at [798, 346] on circle "Next slide" at bounding box center [796, 349] width 23 height 23
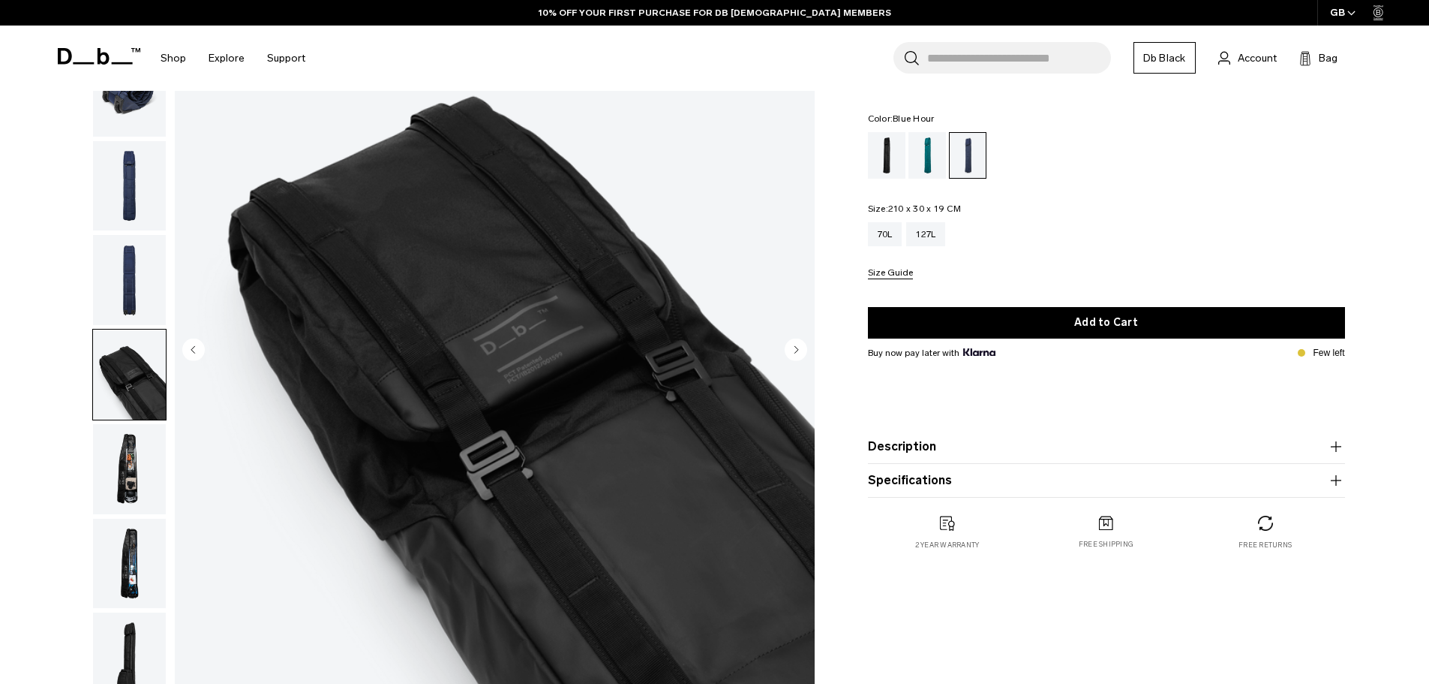
click at [798, 346] on circle "Next slide" at bounding box center [796, 349] width 23 height 23
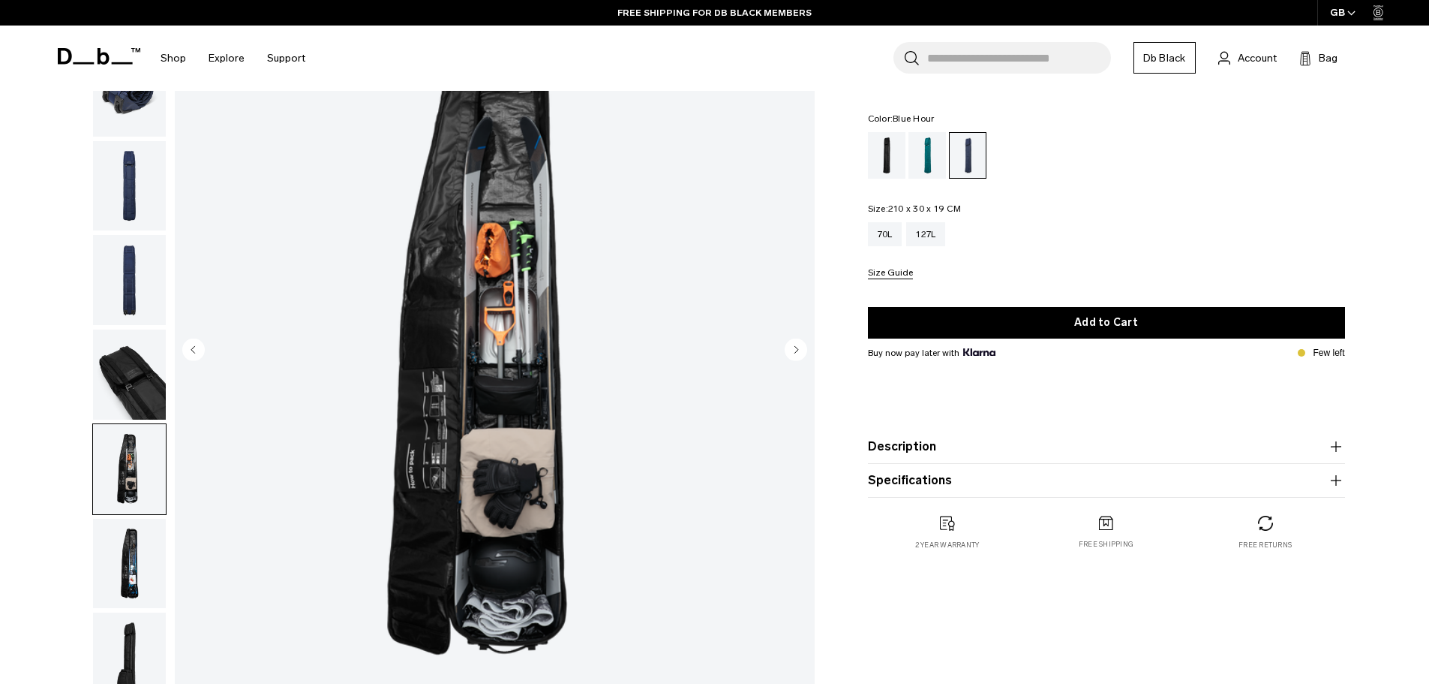
click at [798, 346] on circle "Next slide" at bounding box center [796, 349] width 23 height 23
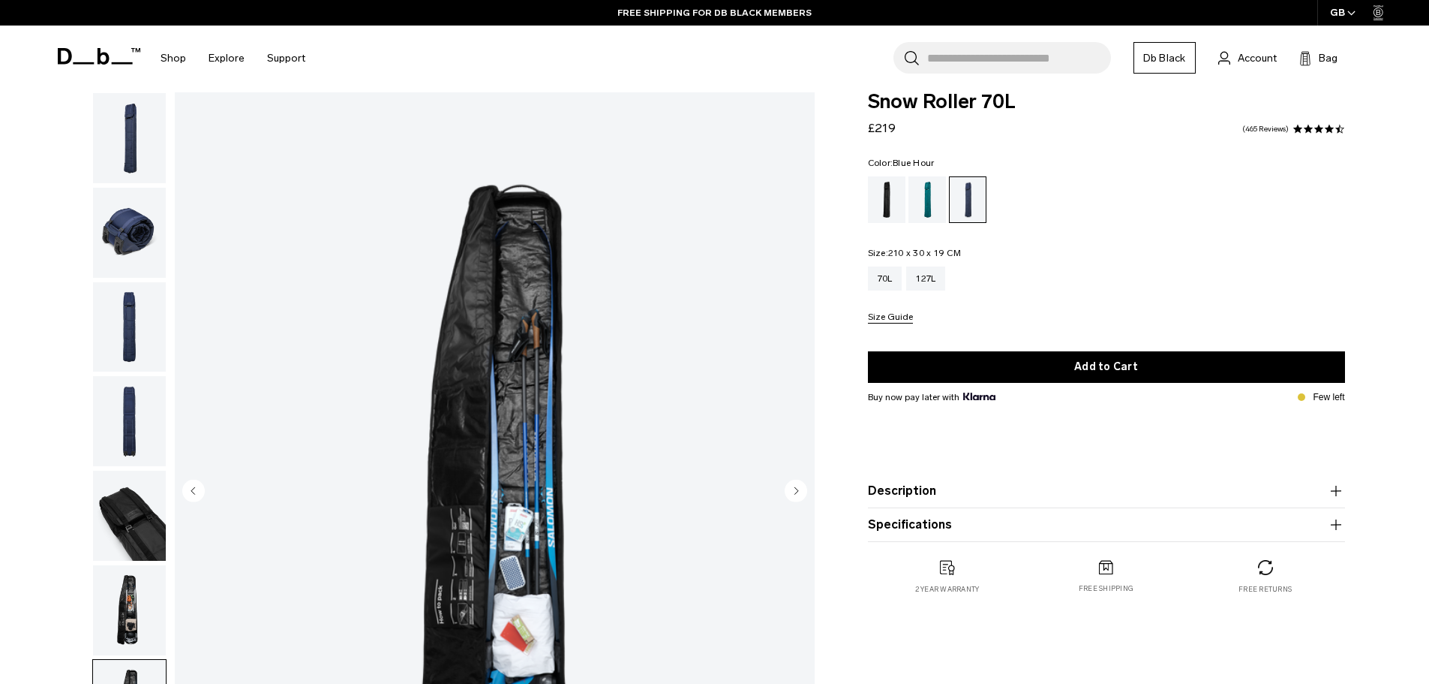
scroll to position [0, 0]
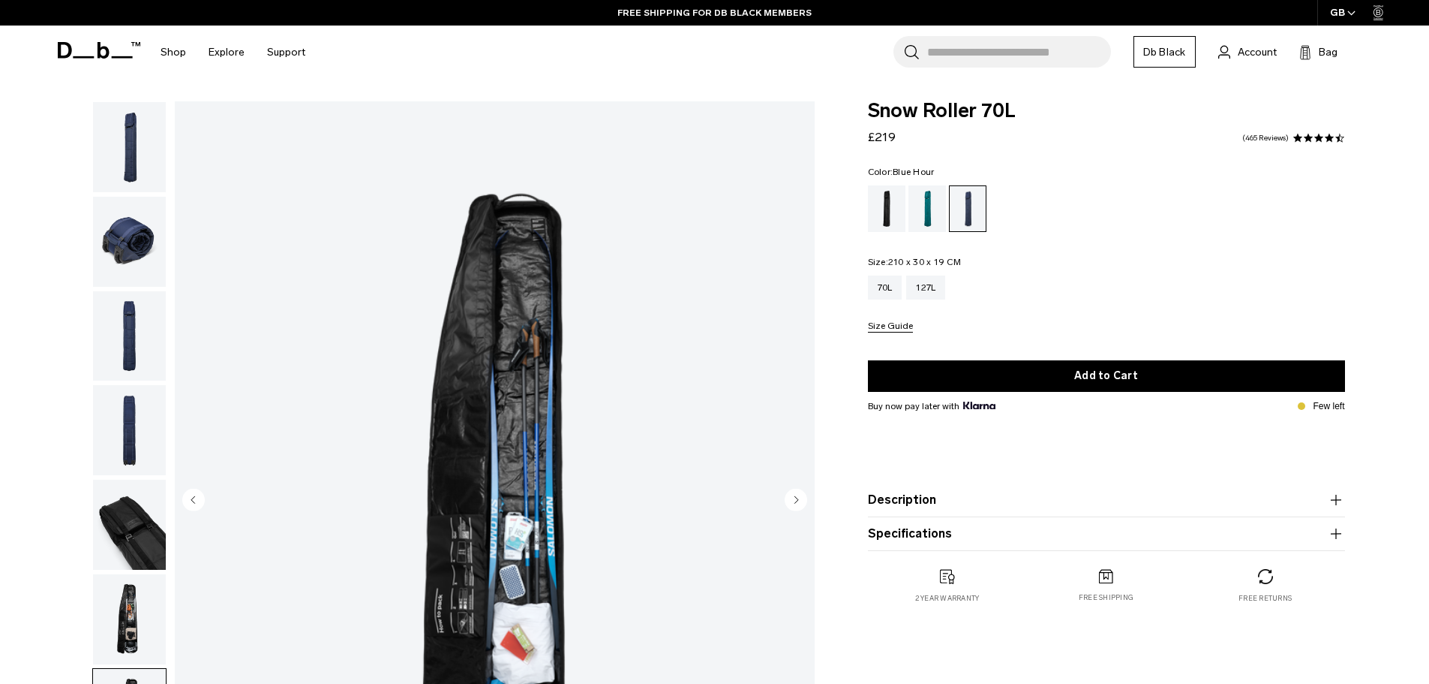
click at [797, 503] on circle "Next slide" at bounding box center [796, 499] width 23 height 23
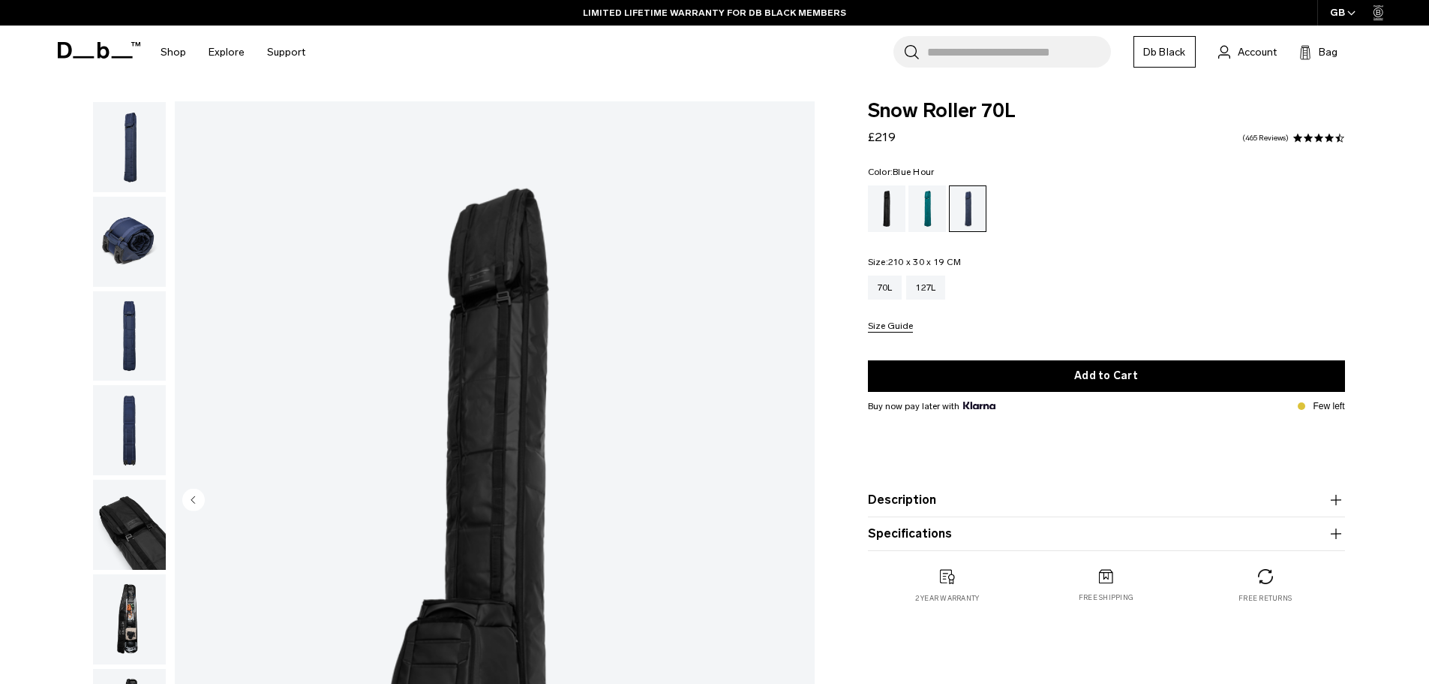
click at [118, 141] on img "button" at bounding box center [129, 147] width 73 height 90
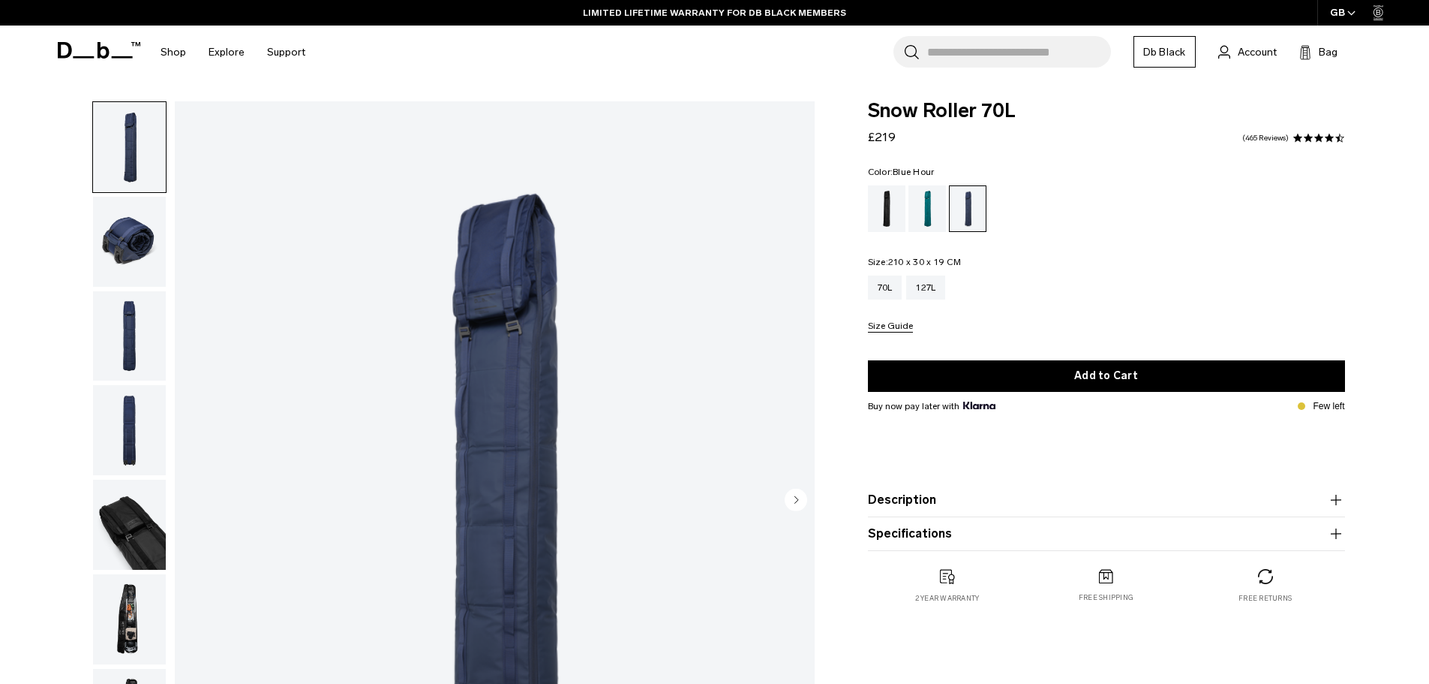
click at [803, 496] on circle "Next slide" at bounding box center [796, 499] width 23 height 23
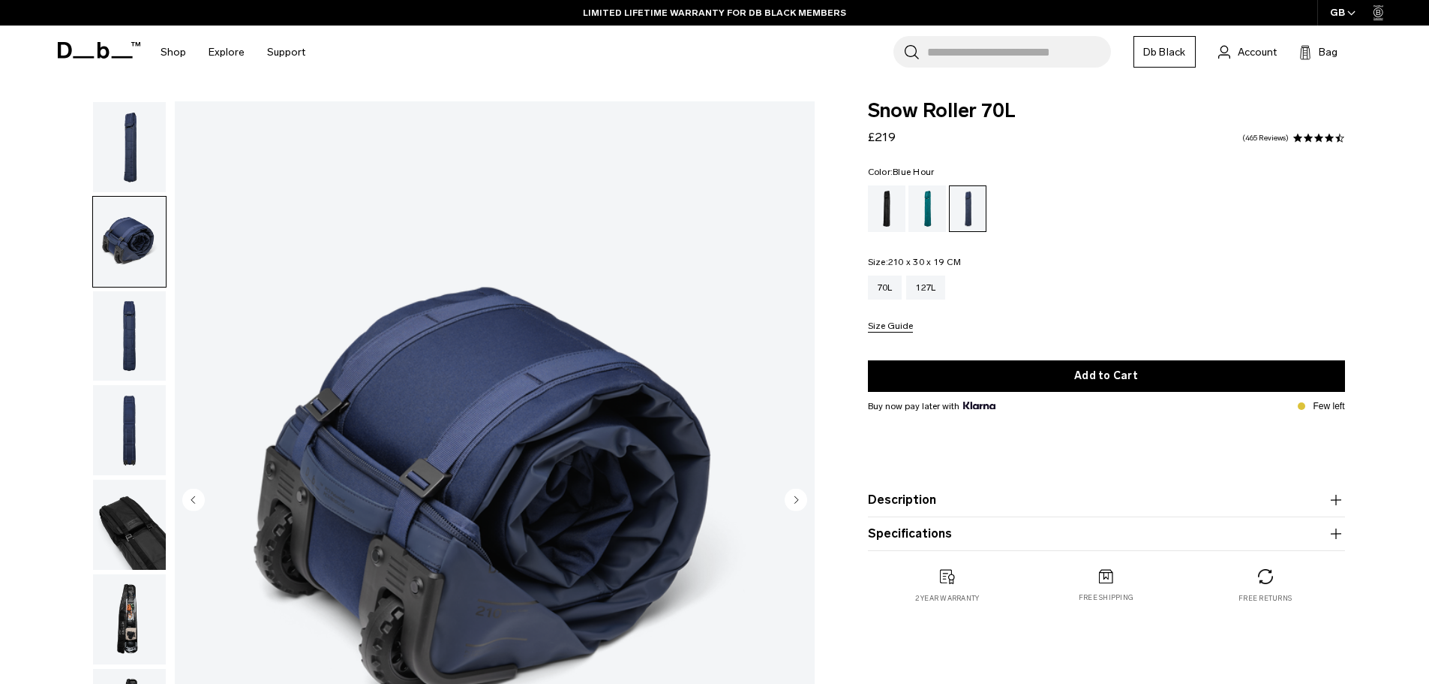
click at [803, 496] on circle "Next slide" at bounding box center [796, 499] width 23 height 23
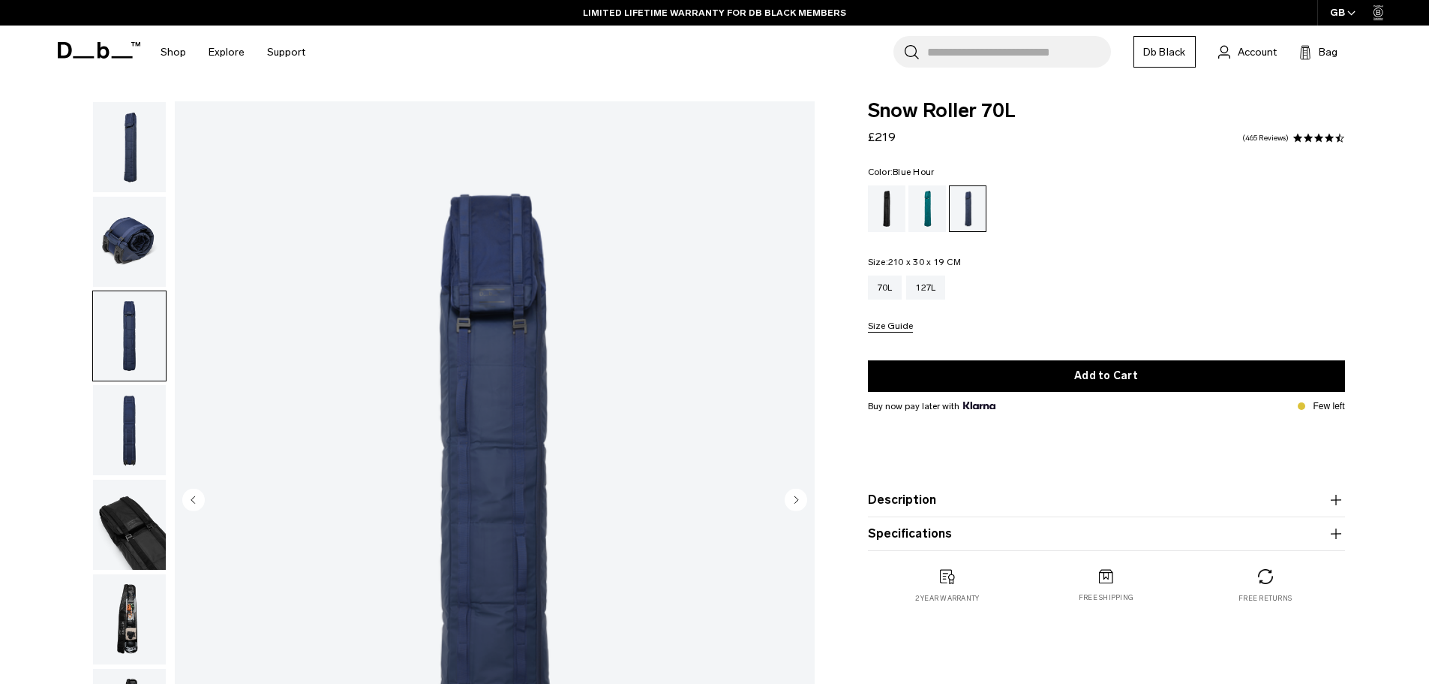
click at [803, 496] on circle "Next slide" at bounding box center [796, 499] width 23 height 23
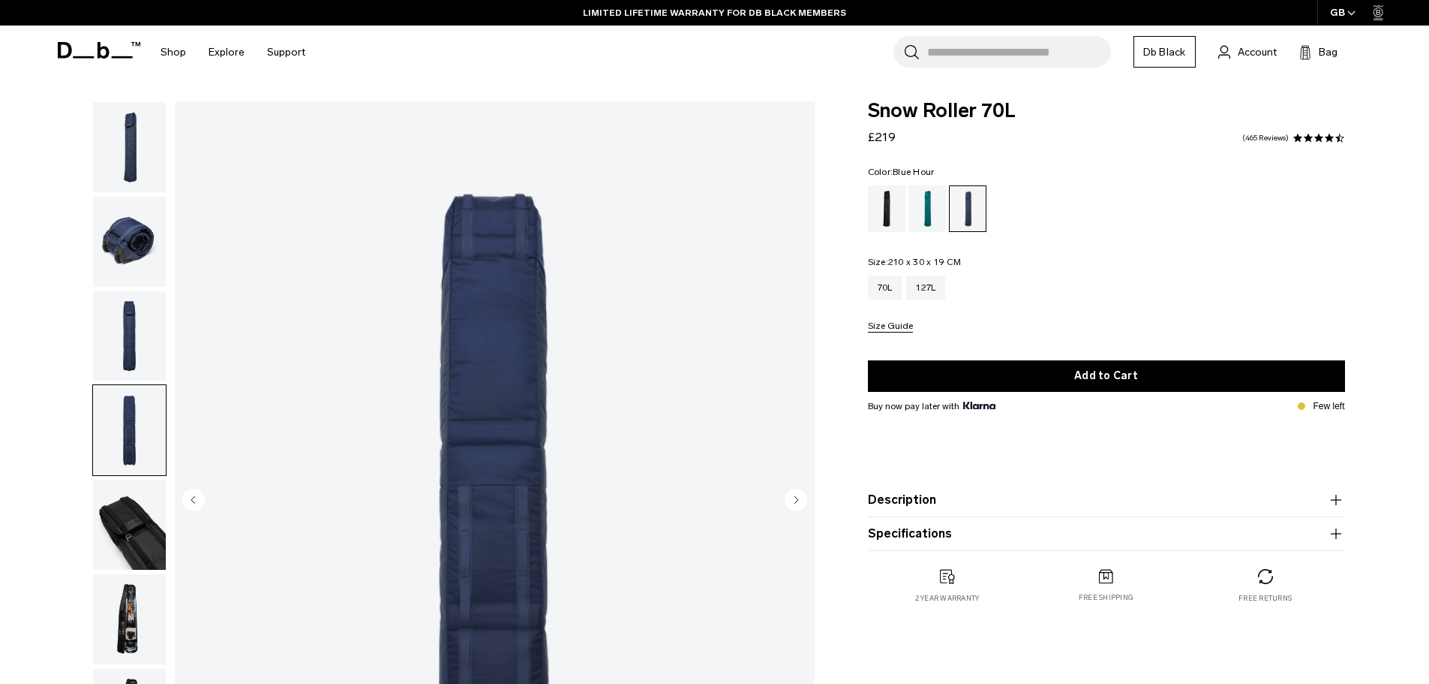
click at [803, 496] on circle "Next slide" at bounding box center [796, 499] width 23 height 23
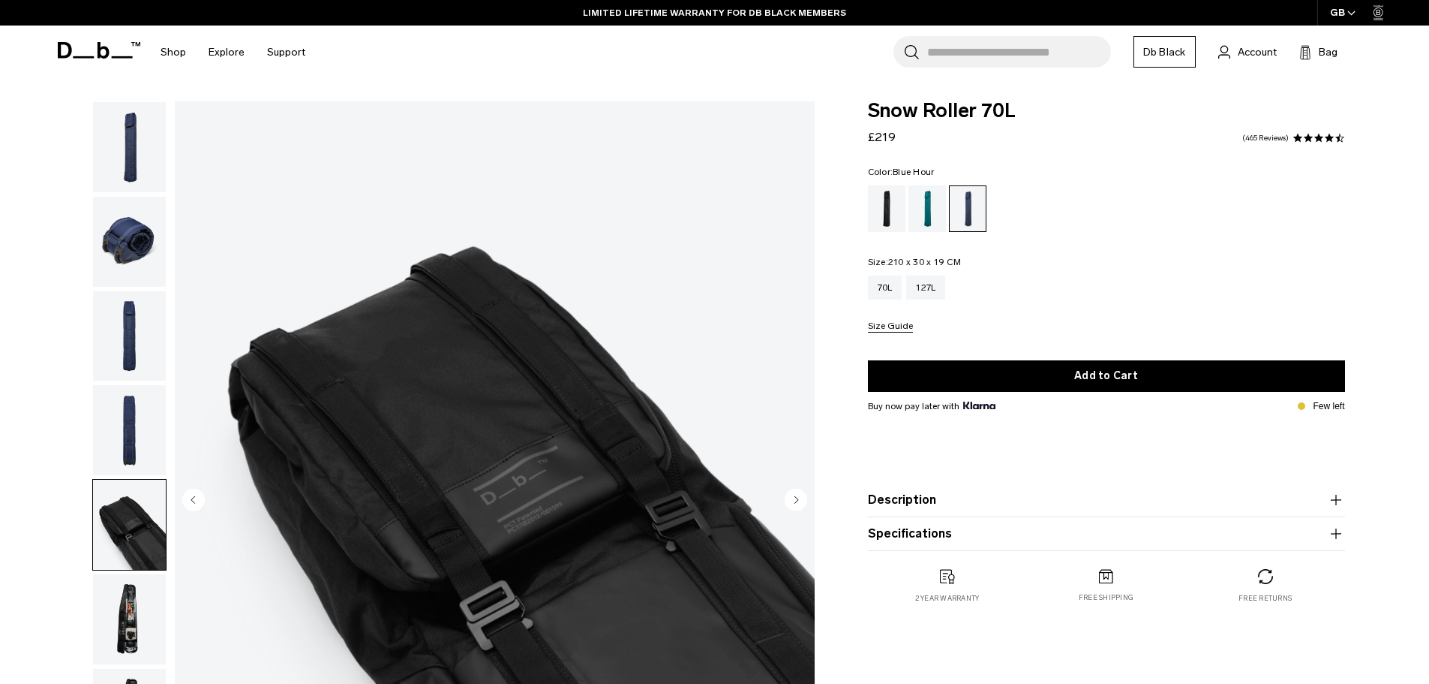
click at [803, 496] on circle "Next slide" at bounding box center [796, 499] width 23 height 23
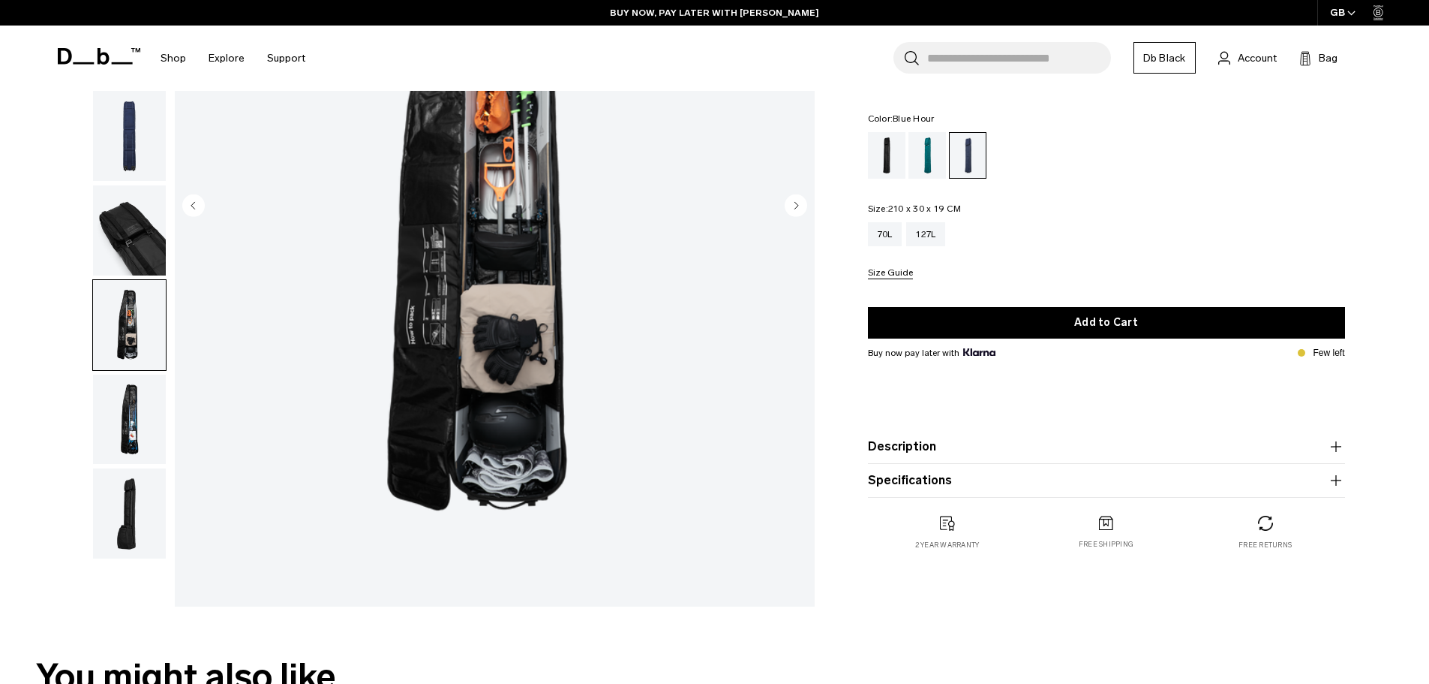
scroll to position [300, 0]
